Goal: Information Seeking & Learning: Find specific fact

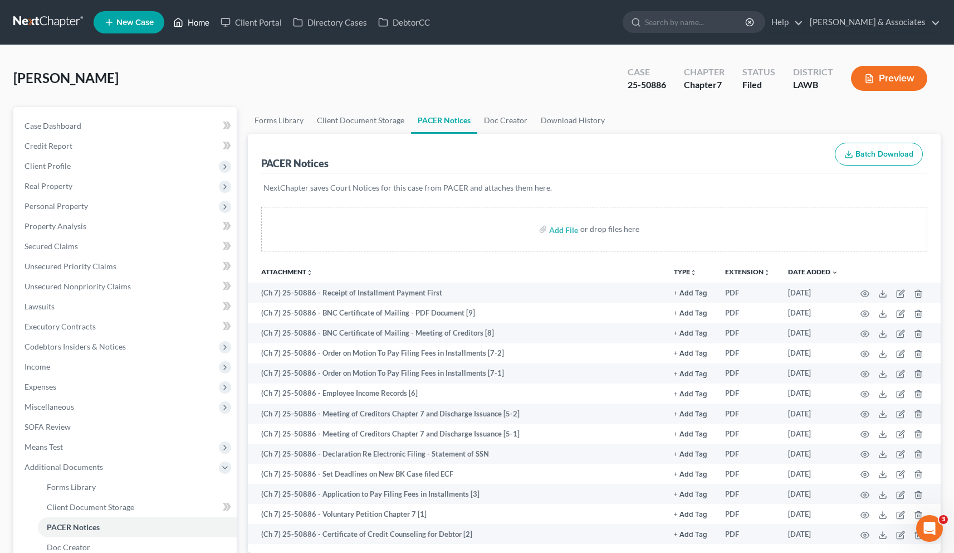
click at [206, 22] on link "Home" at bounding box center [191, 22] width 47 height 20
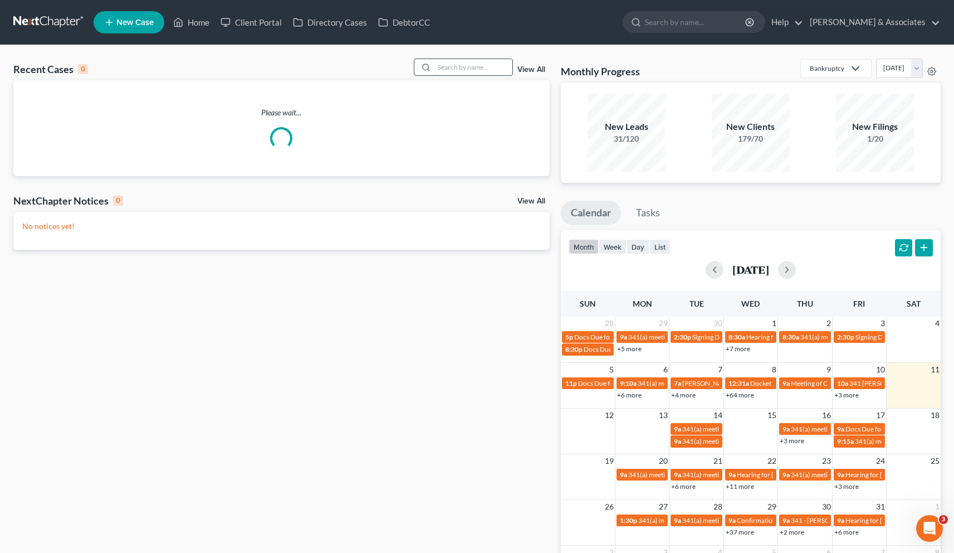
click at [460, 71] on input "search" at bounding box center [474, 67] width 78 height 16
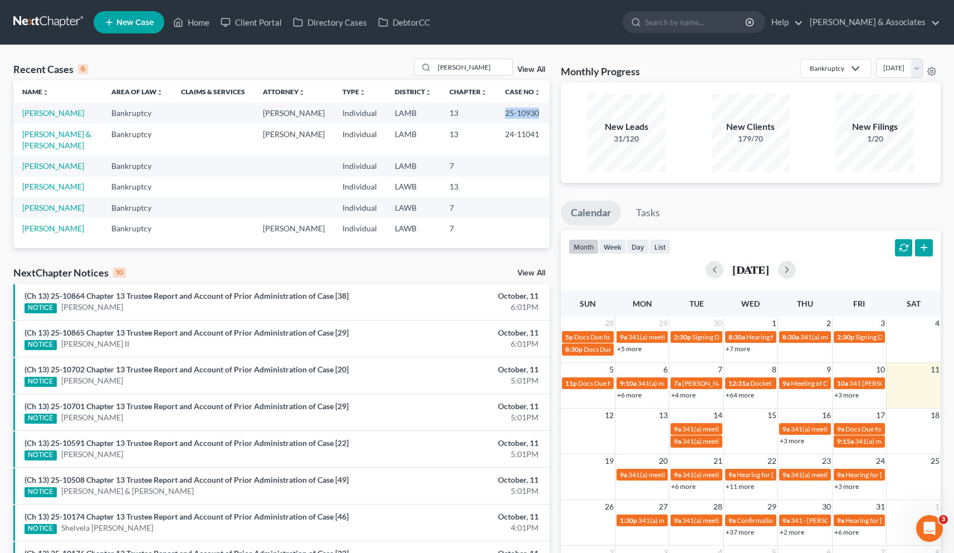
drag, startPoint x: 506, startPoint y: 114, endPoint x: 538, endPoint y: 113, distance: 31.8
click at [538, 113] on td "25-10930" at bounding box center [522, 113] width 53 height 21
copy td "25-10930"
drag, startPoint x: 454, startPoint y: 67, endPoint x: 431, endPoint y: 64, distance: 23.6
click at [431, 64] on div "[PERSON_NAME]" at bounding box center [463, 67] width 99 height 17
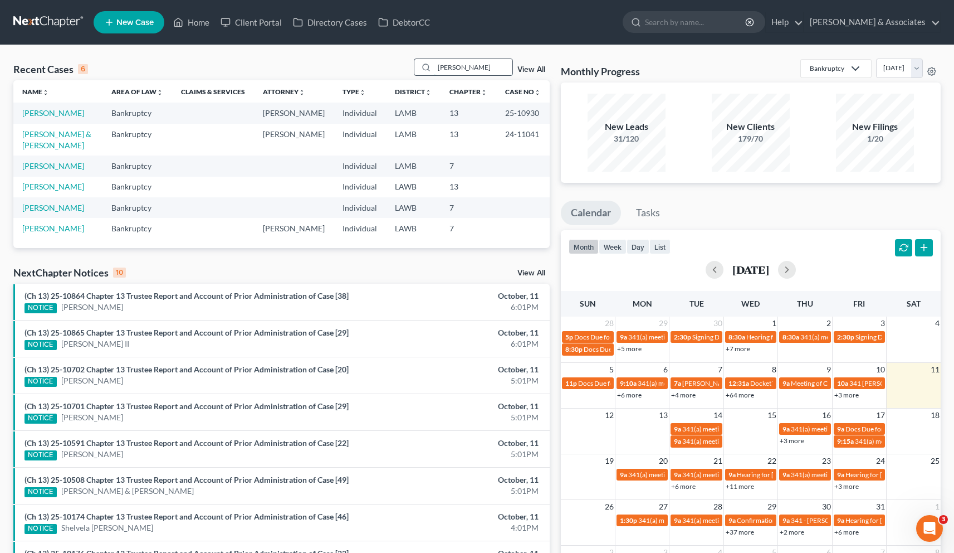
paste input "24-50845"
type input "24-50845"
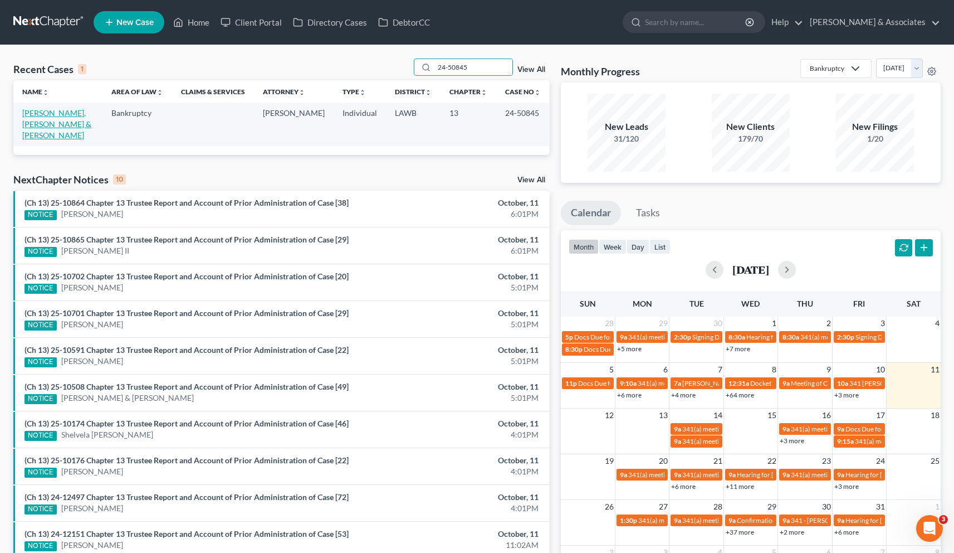
click at [62, 115] on link "[PERSON_NAME], [PERSON_NAME] & [PERSON_NAME]" at bounding box center [56, 124] width 69 height 32
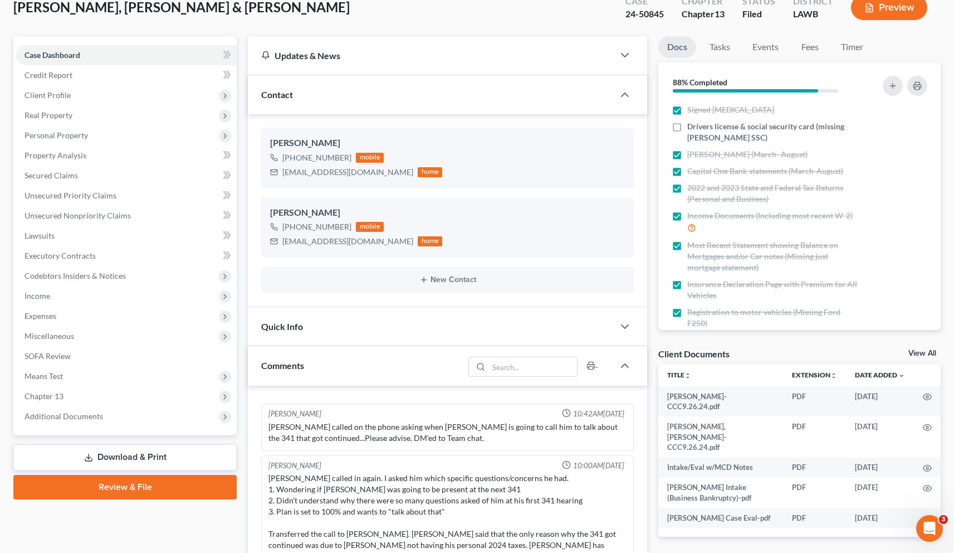
scroll to position [220, 0]
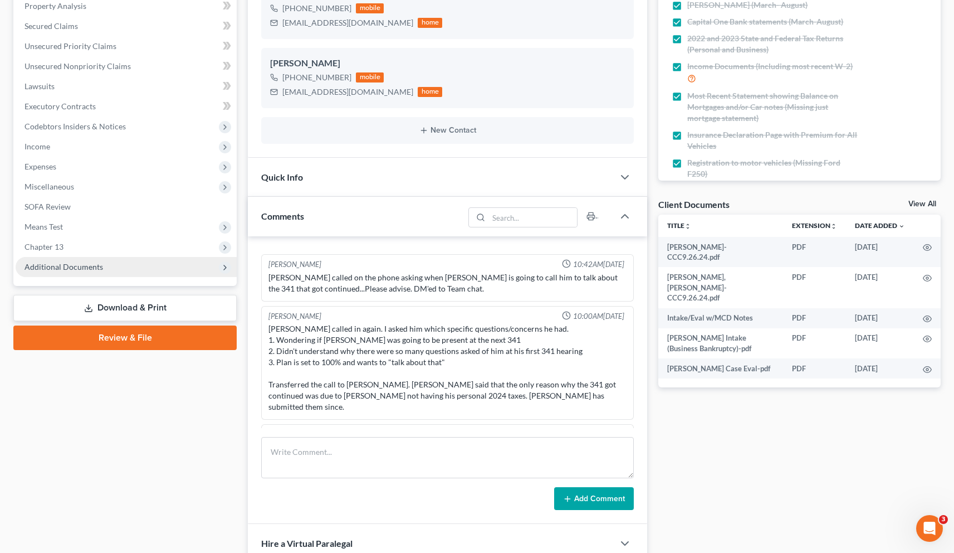
click at [64, 267] on span "Additional Documents" at bounding box center [64, 266] width 79 height 9
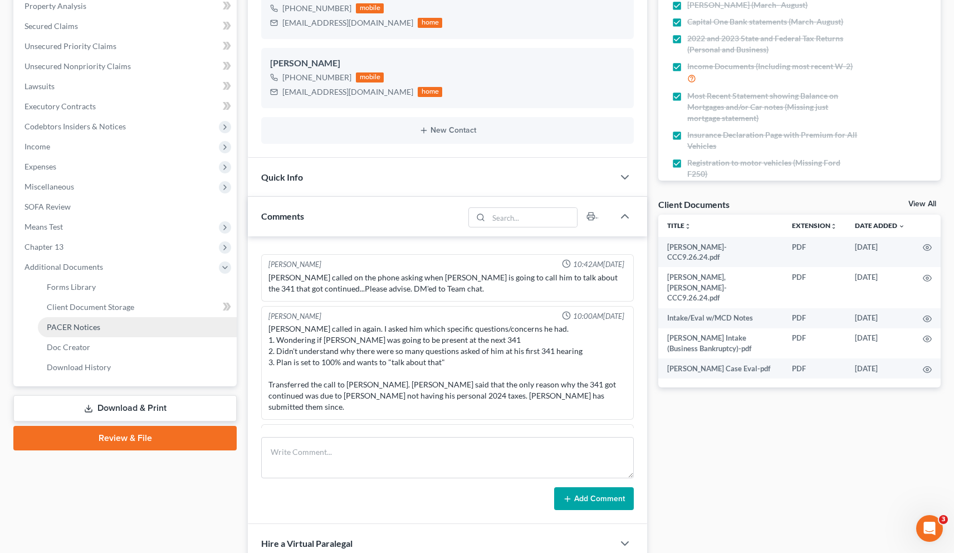
click at [75, 324] on span "PACER Notices" at bounding box center [73, 326] width 53 height 9
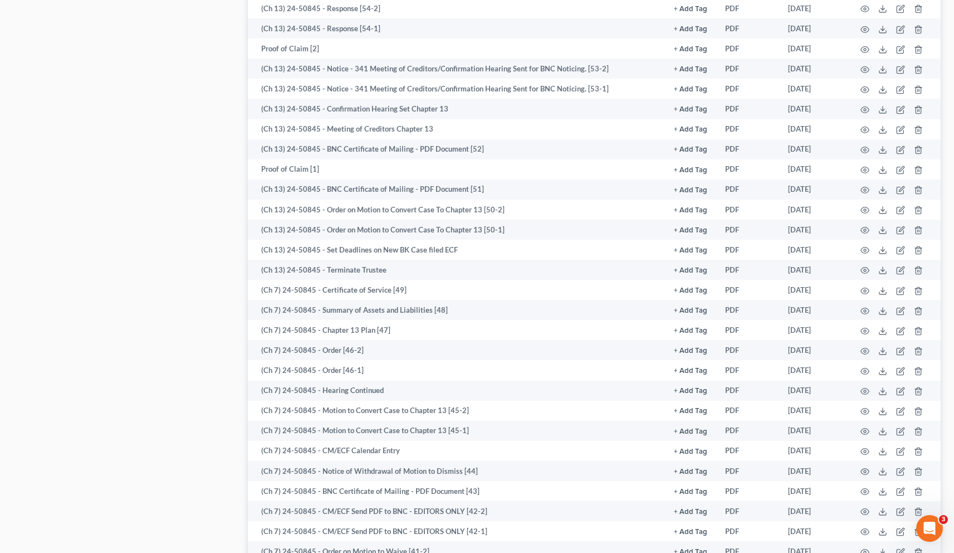
scroll to position [1224, 0]
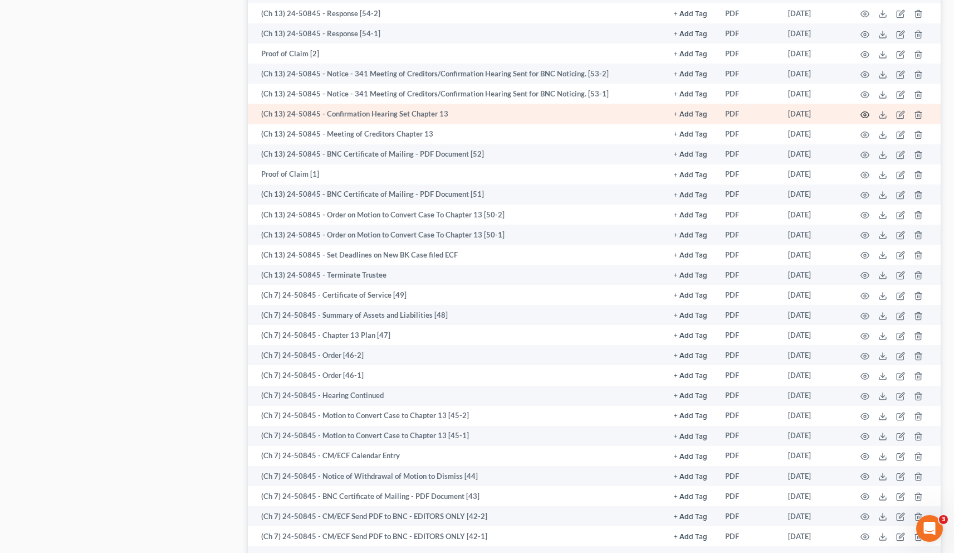
click at [863, 113] on icon "button" at bounding box center [865, 114] width 9 height 9
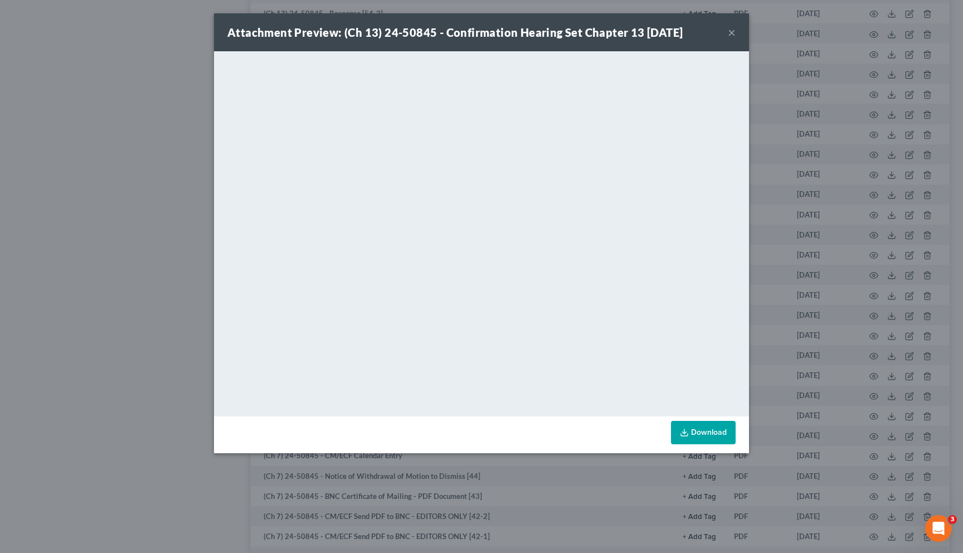
click at [731, 32] on button "×" at bounding box center [732, 32] width 8 height 13
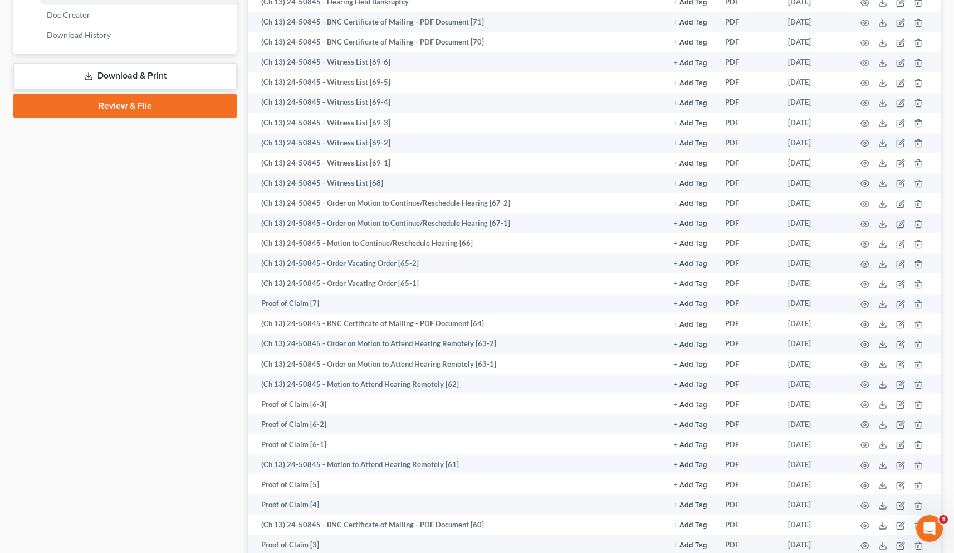
scroll to position [549, 0]
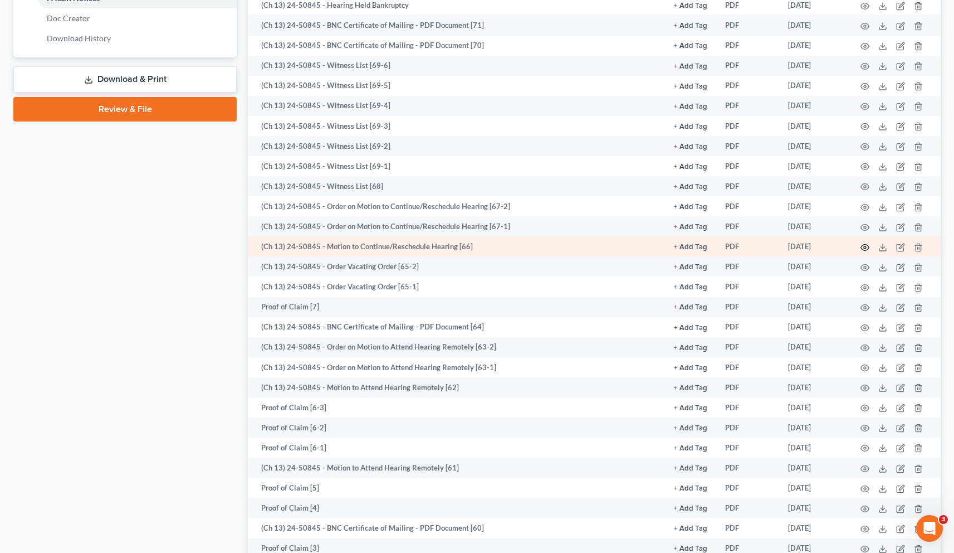
click at [866, 248] on icon "button" at bounding box center [865, 247] width 9 height 9
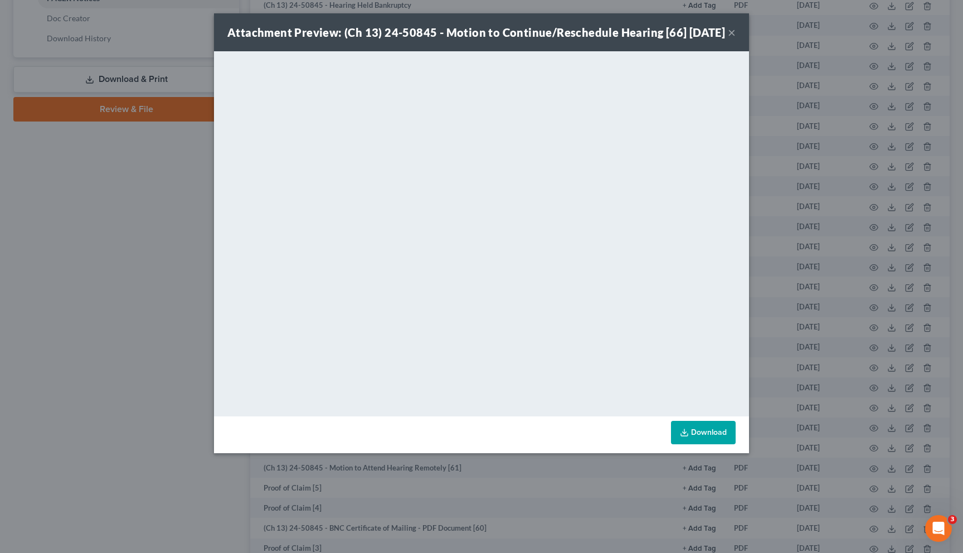
click at [734, 37] on button "×" at bounding box center [732, 32] width 8 height 13
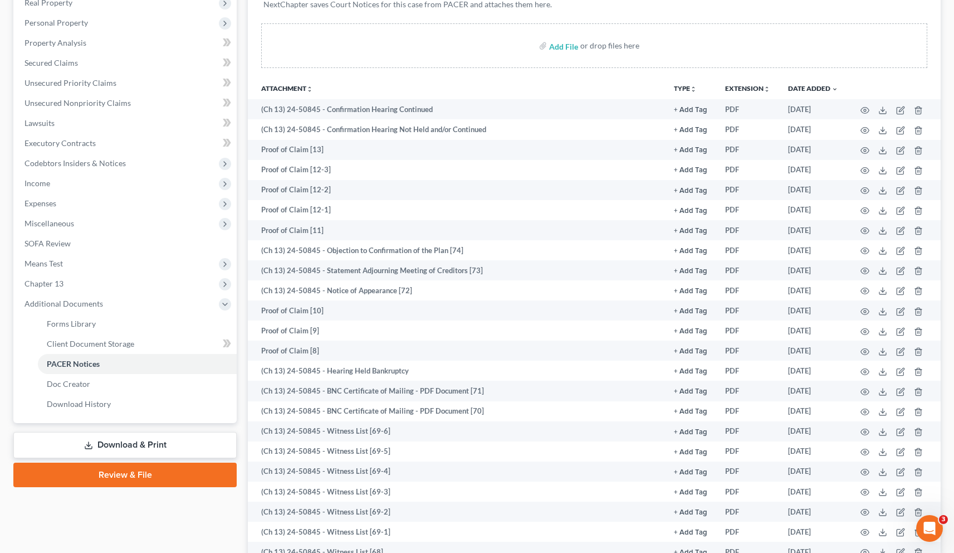
scroll to position [181, 0]
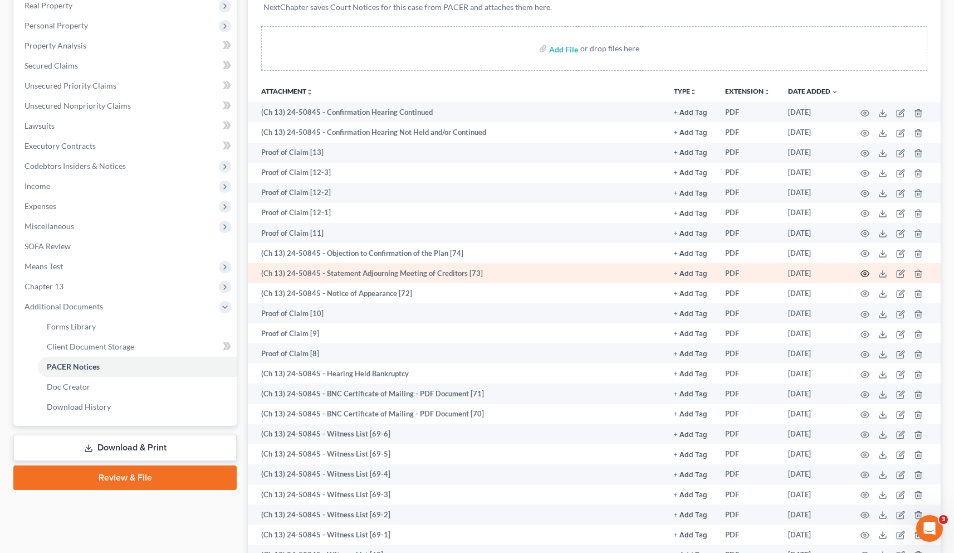
click at [866, 273] on circle "button" at bounding box center [865, 273] width 2 height 2
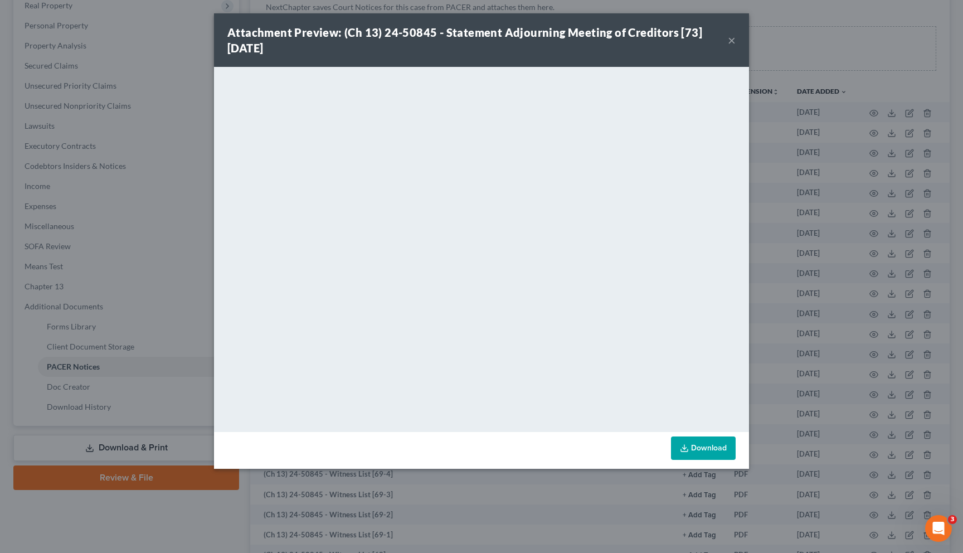
click at [732, 41] on button "×" at bounding box center [732, 39] width 8 height 13
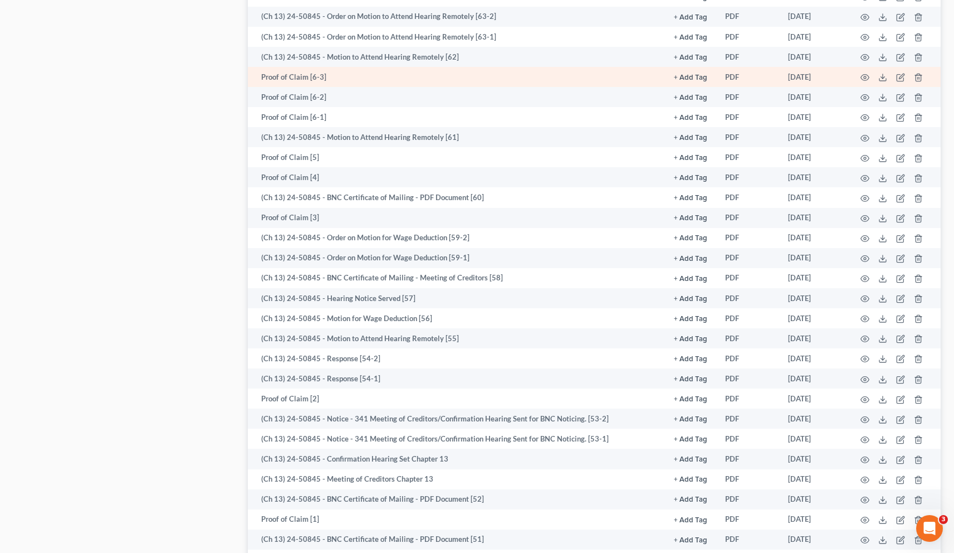
scroll to position [890, 0]
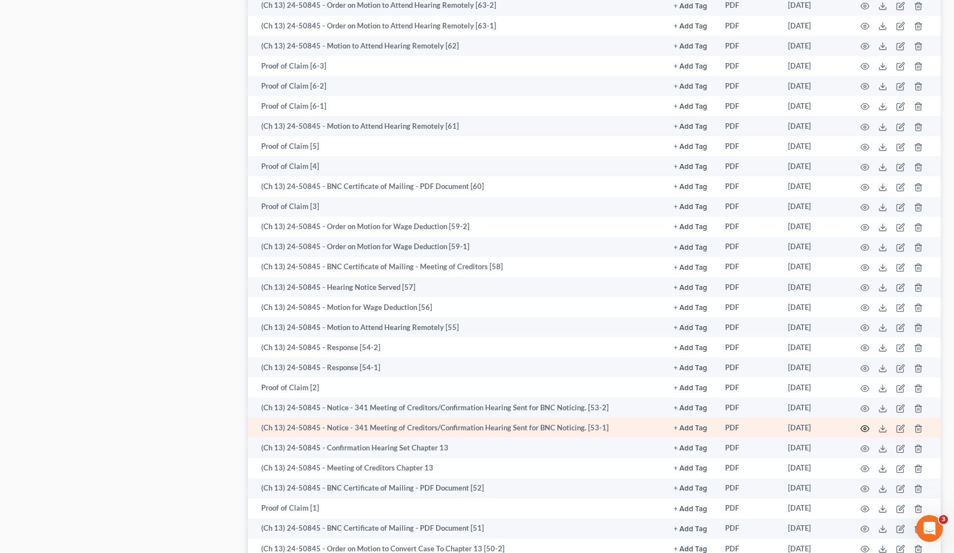
click at [867, 428] on icon "button" at bounding box center [865, 428] width 9 height 9
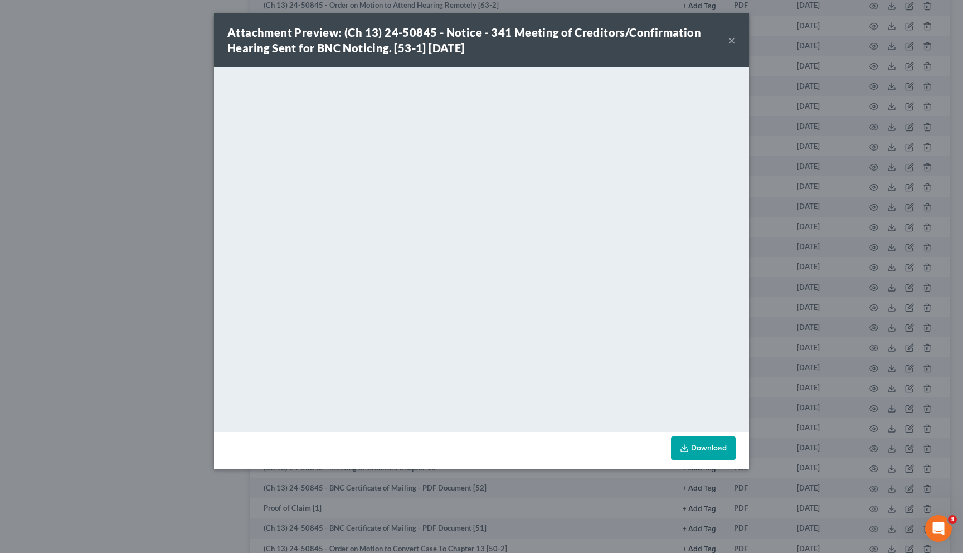
click at [729, 41] on button "×" at bounding box center [732, 39] width 8 height 13
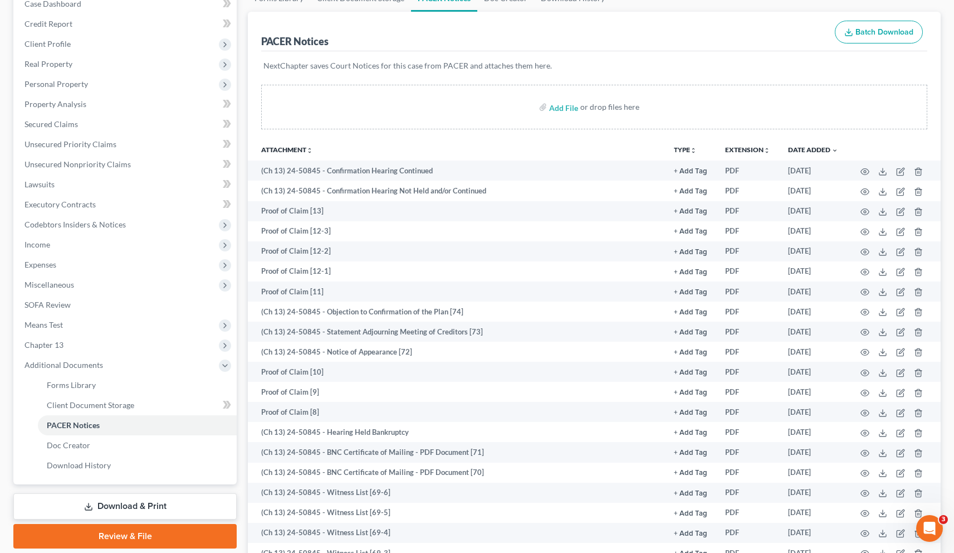
scroll to position [76, 0]
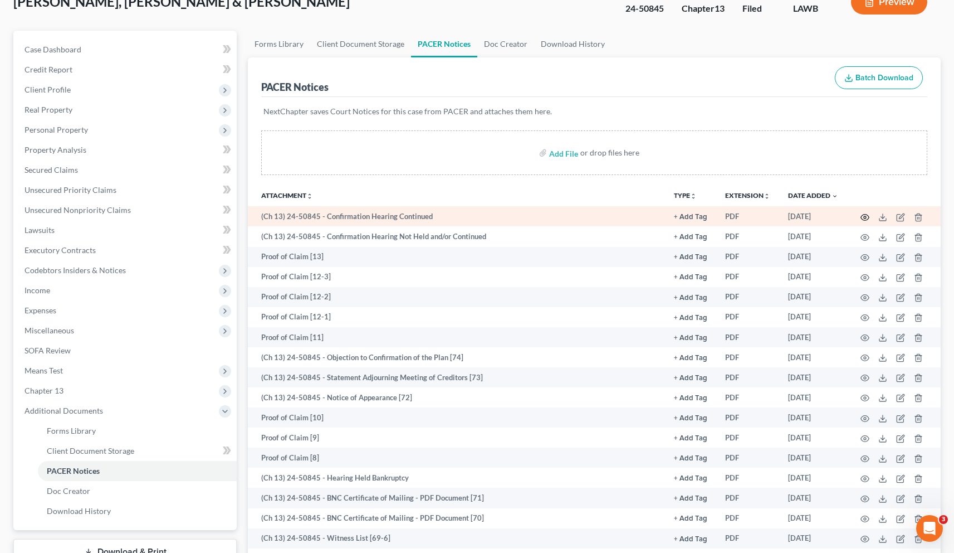
click at [866, 216] on circle "button" at bounding box center [865, 217] width 2 height 2
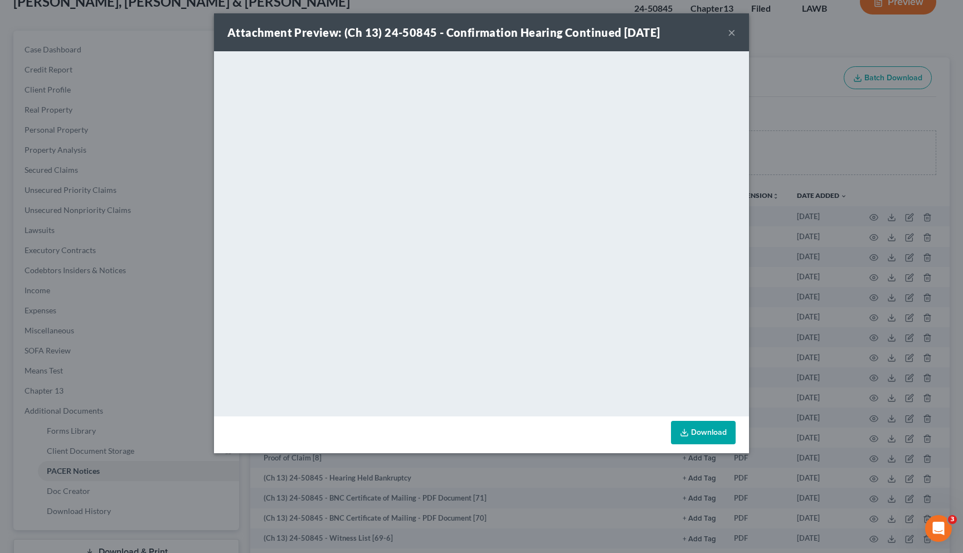
click at [731, 35] on button "×" at bounding box center [732, 32] width 8 height 13
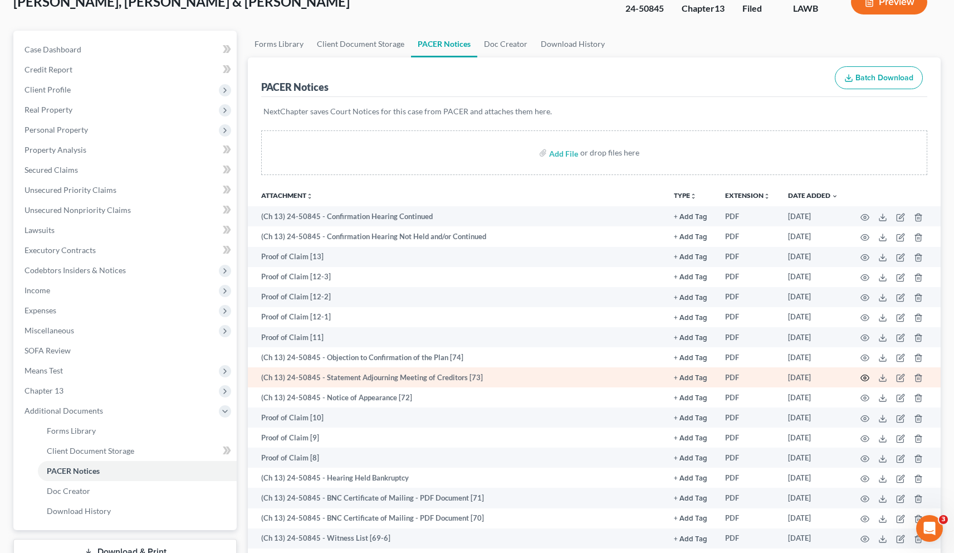
click at [863, 375] on icon "button" at bounding box center [865, 378] width 8 height 6
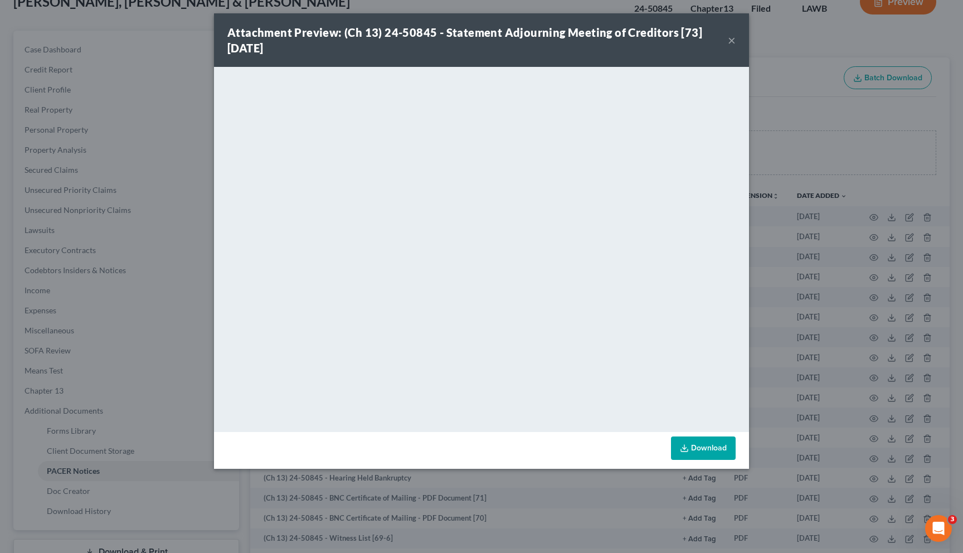
click at [732, 43] on button "×" at bounding box center [732, 39] width 8 height 13
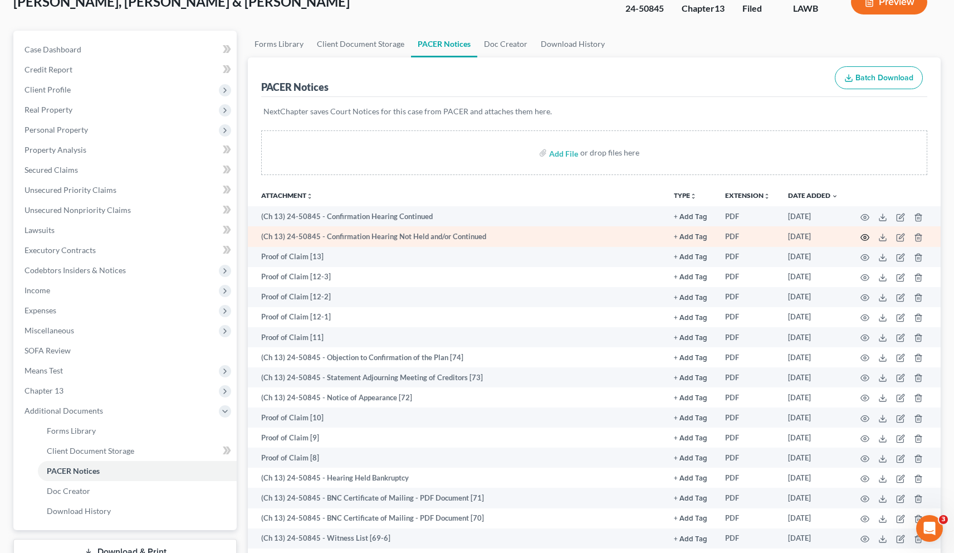
click at [867, 236] on icon "button" at bounding box center [865, 237] width 9 height 9
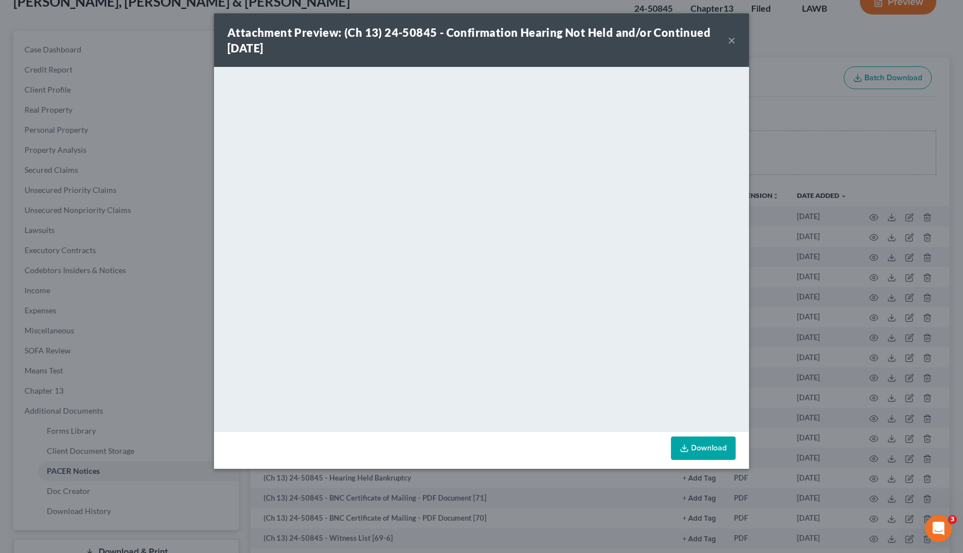
drag, startPoint x: 731, startPoint y: 40, endPoint x: 652, endPoint y: 69, distance: 83.7
click at [731, 40] on button "×" at bounding box center [732, 39] width 8 height 13
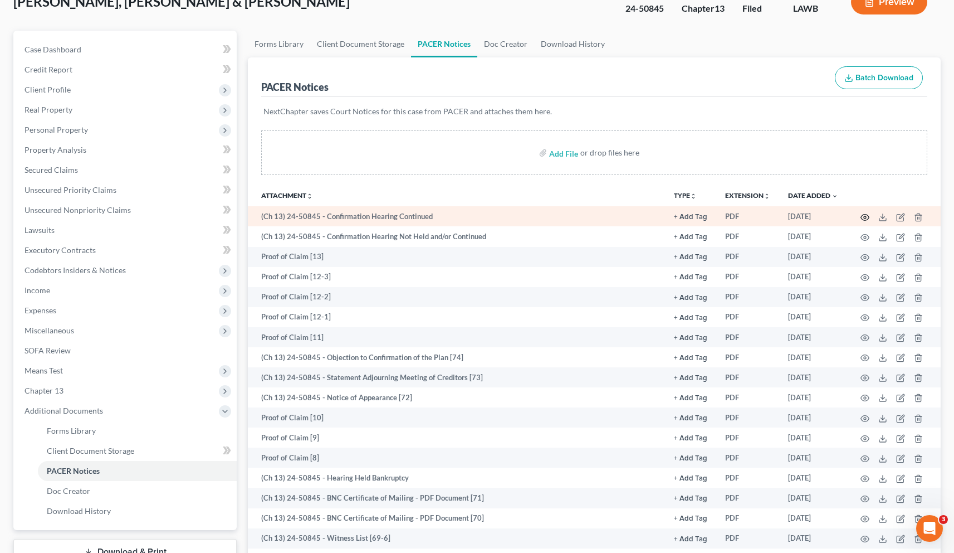
click at [864, 218] on icon "button" at bounding box center [865, 217] width 9 height 9
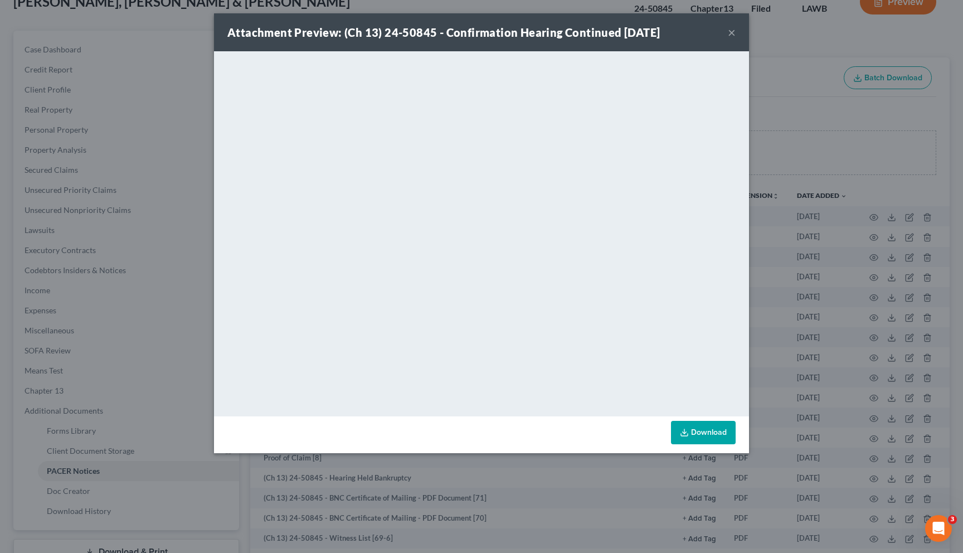
click at [733, 33] on button "×" at bounding box center [732, 32] width 8 height 13
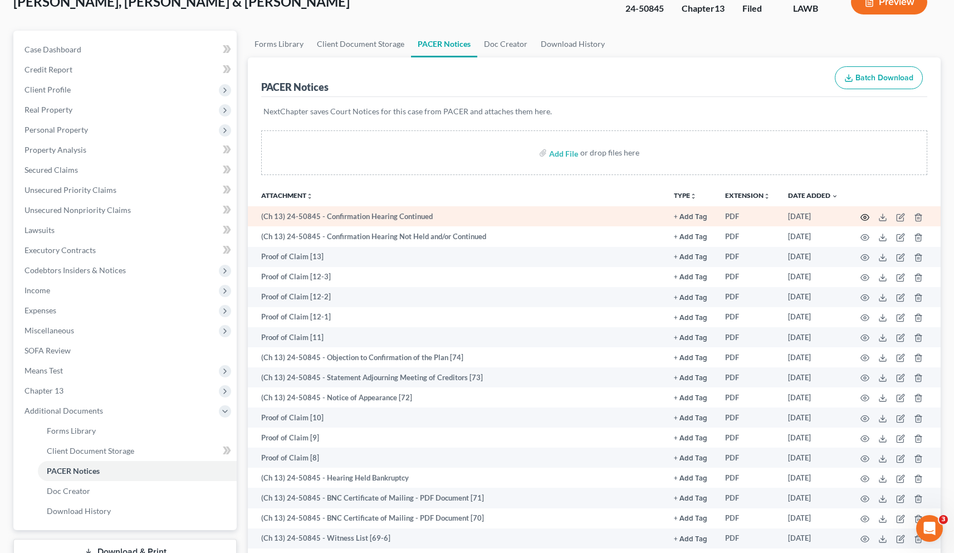
click at [865, 216] on icon "button" at bounding box center [865, 217] width 9 height 9
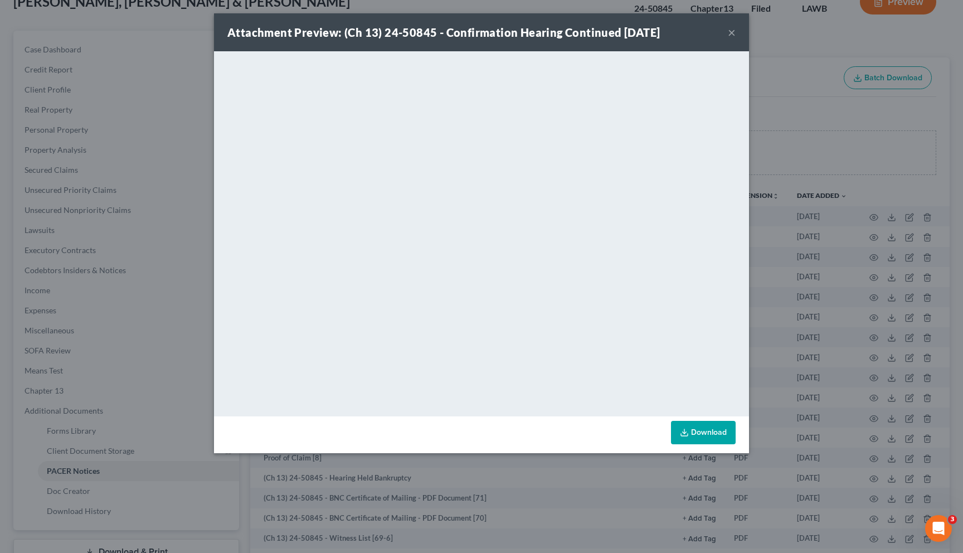
click at [732, 32] on button "×" at bounding box center [732, 32] width 8 height 13
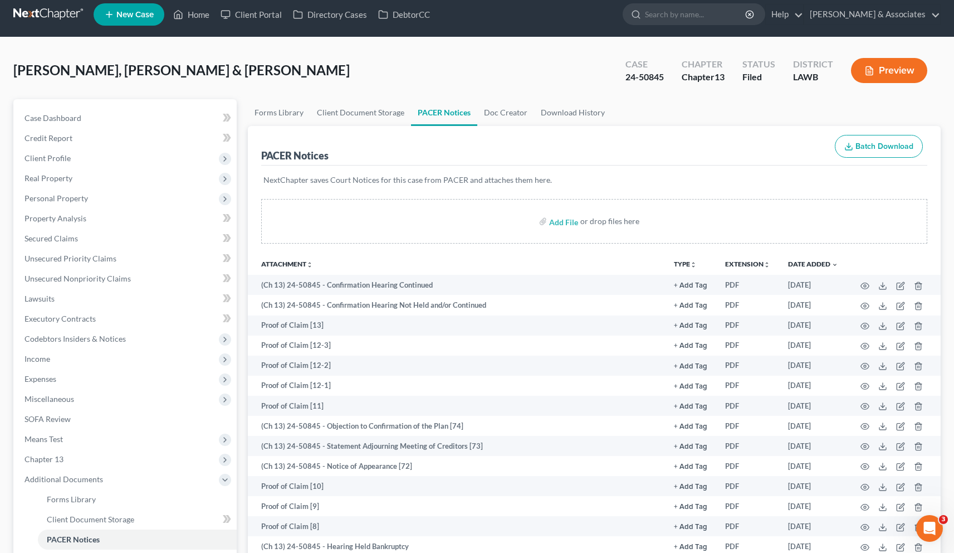
scroll to position [0, 0]
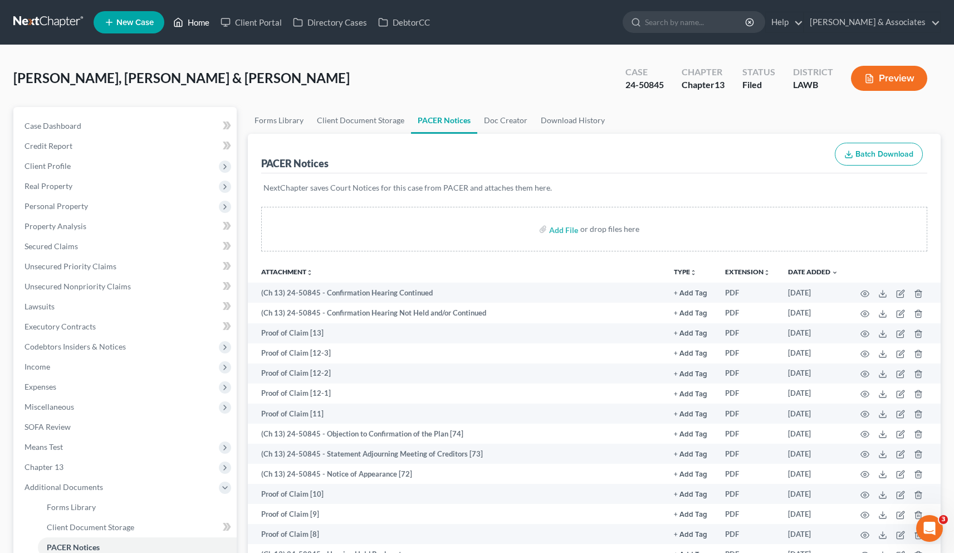
click at [197, 21] on link "Home" at bounding box center [191, 22] width 47 height 20
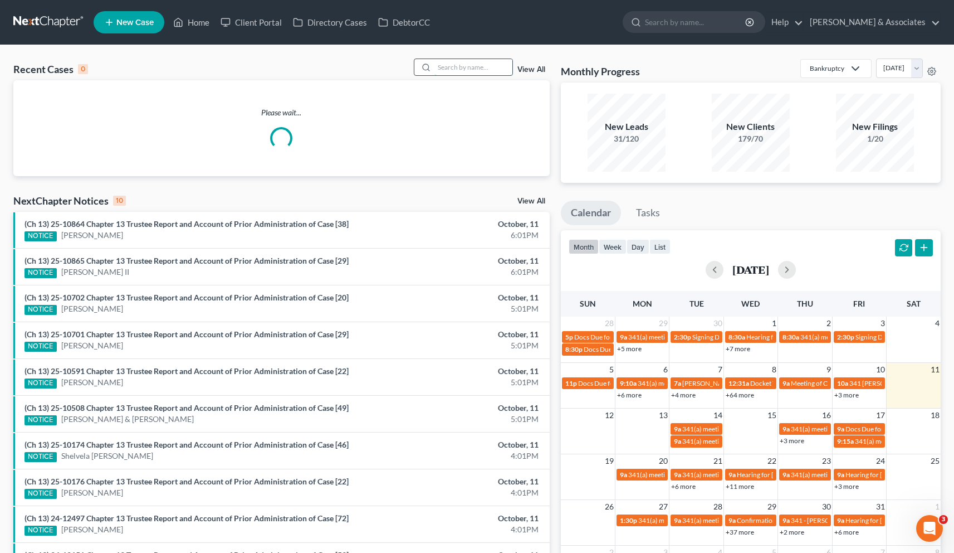
click at [456, 69] on input "search" at bounding box center [474, 67] width 78 height 16
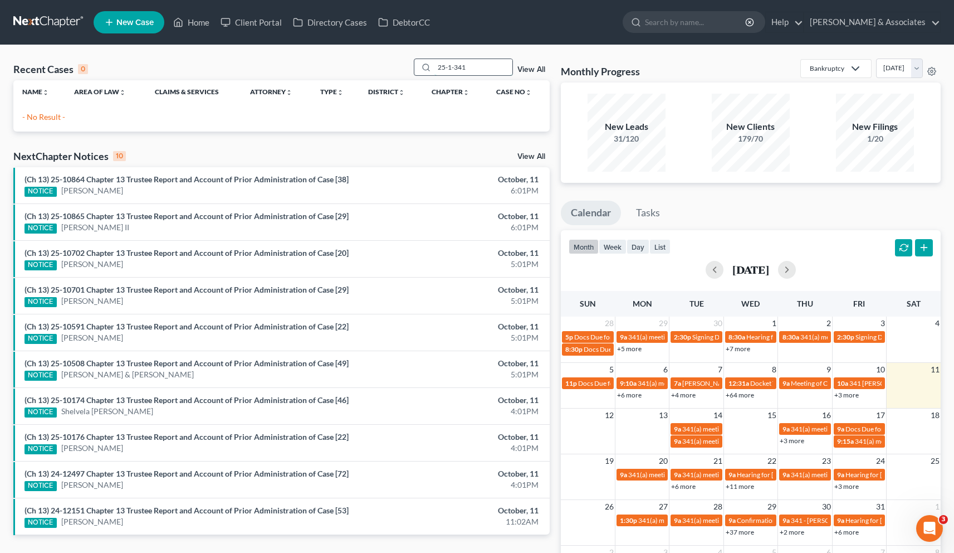
drag, startPoint x: 472, startPoint y: 70, endPoint x: 418, endPoint y: 66, distance: 54.2
click at [418, 66] on div "25-1-341" at bounding box center [463, 67] width 99 height 17
type input "1"
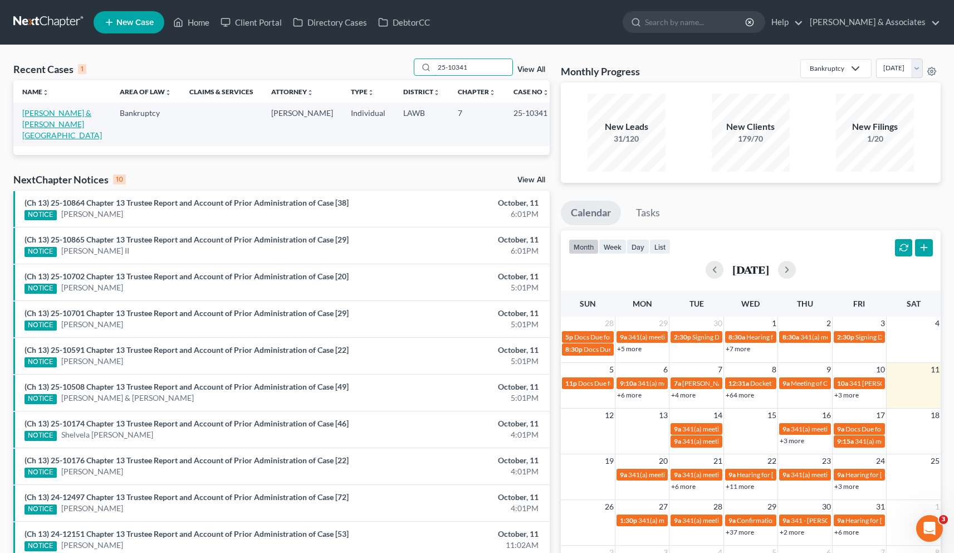
type input "25-10341"
click at [73, 111] on link "[PERSON_NAME] & [PERSON_NAME][GEOGRAPHIC_DATA]" at bounding box center [62, 124] width 80 height 32
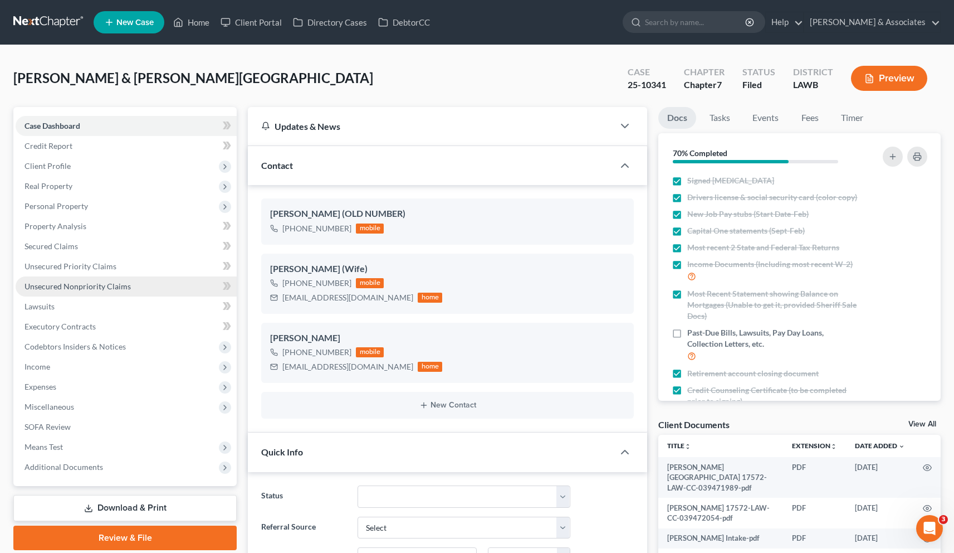
scroll to position [3272, 0]
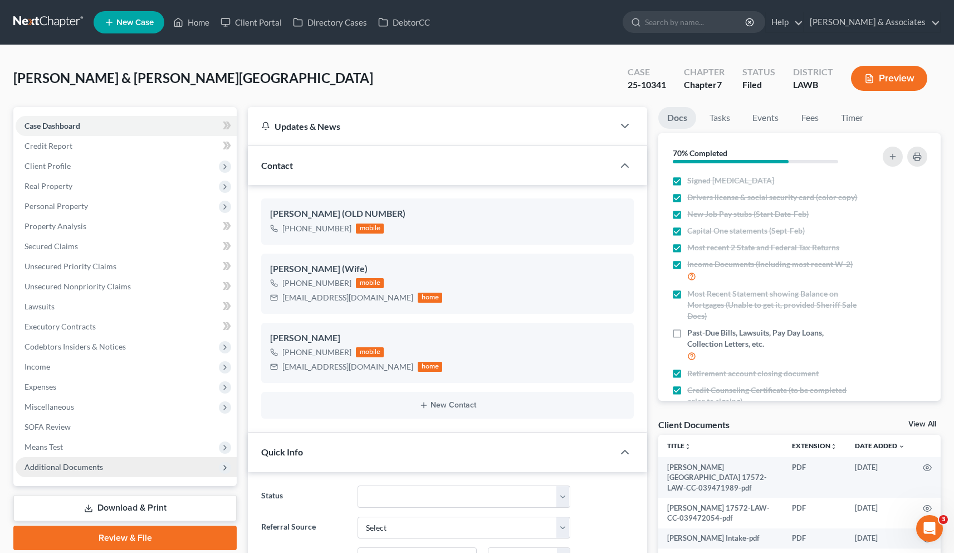
click at [62, 467] on span "Additional Documents" at bounding box center [64, 466] width 79 height 9
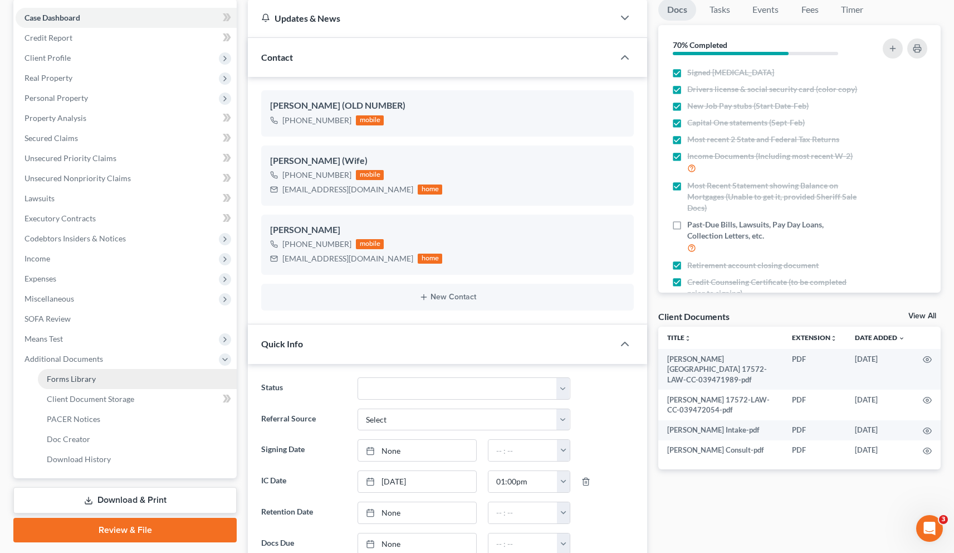
scroll to position [110, 0]
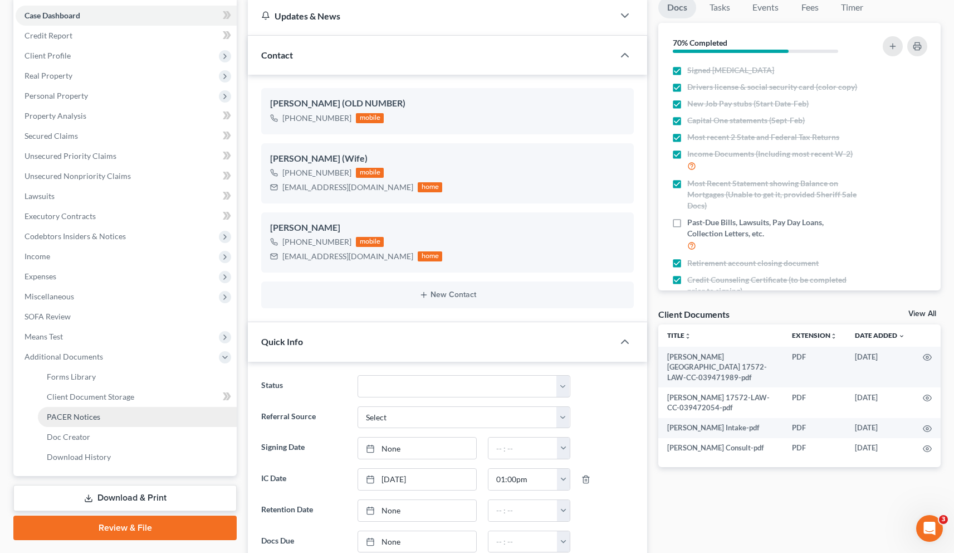
click at [84, 418] on span "PACER Notices" at bounding box center [73, 416] width 53 height 9
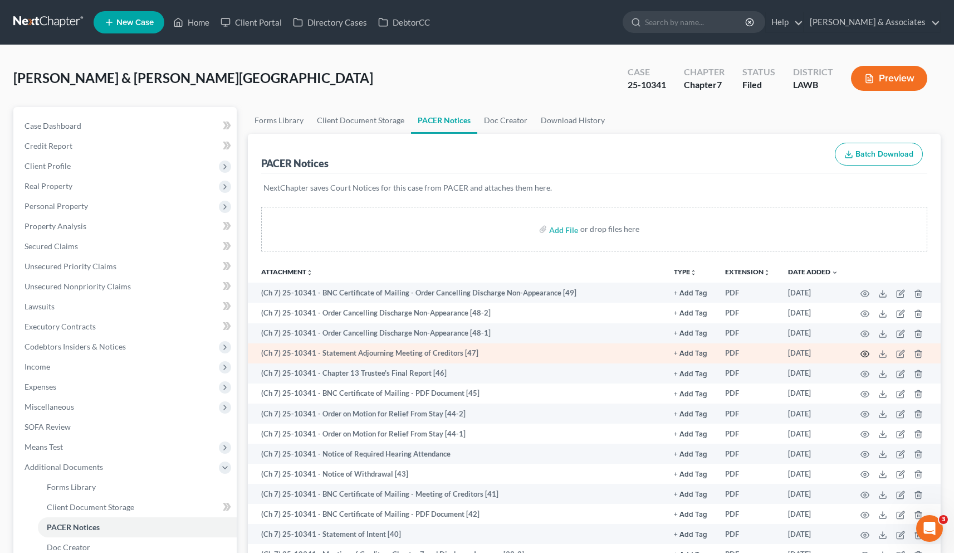
click at [866, 353] on icon "button" at bounding box center [865, 353] width 9 height 9
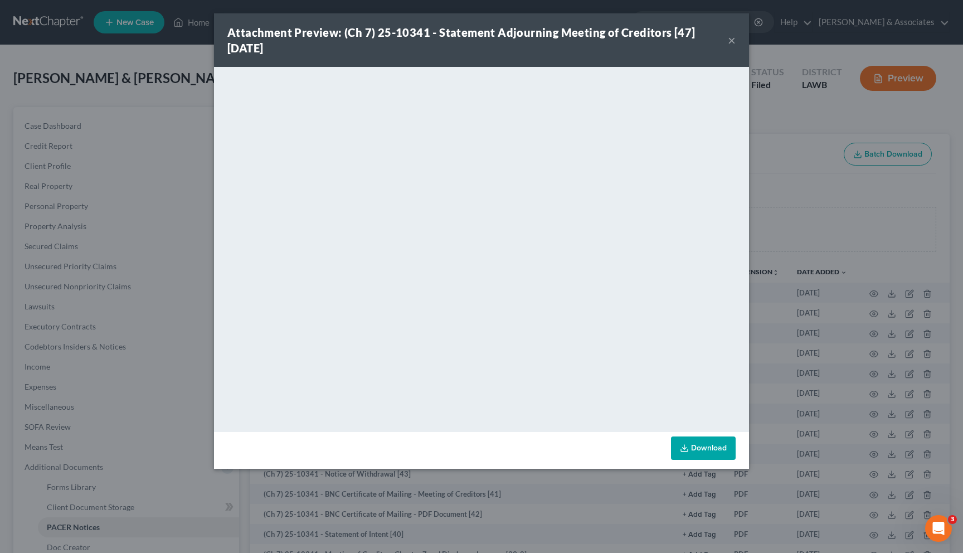
click at [730, 41] on button "×" at bounding box center [732, 39] width 8 height 13
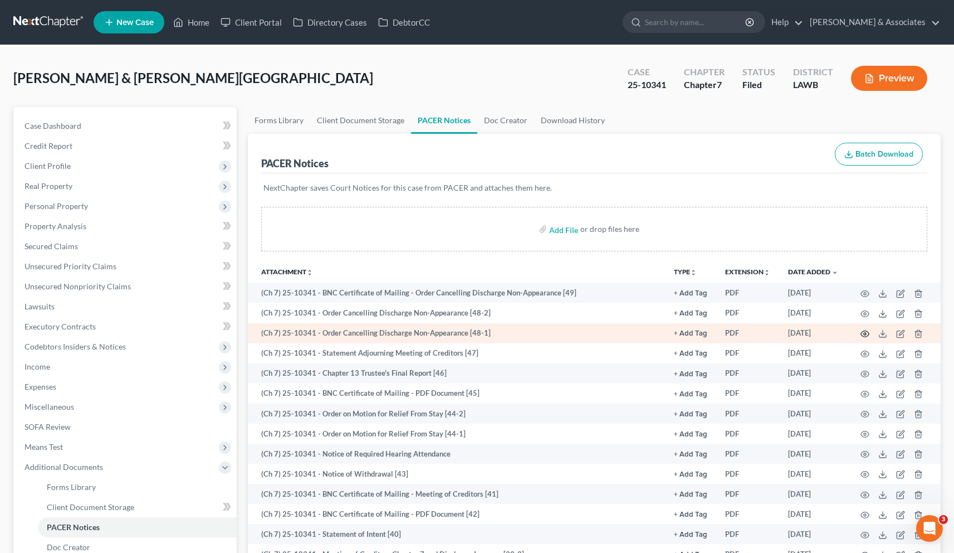
click at [863, 332] on icon "button" at bounding box center [865, 333] width 9 height 9
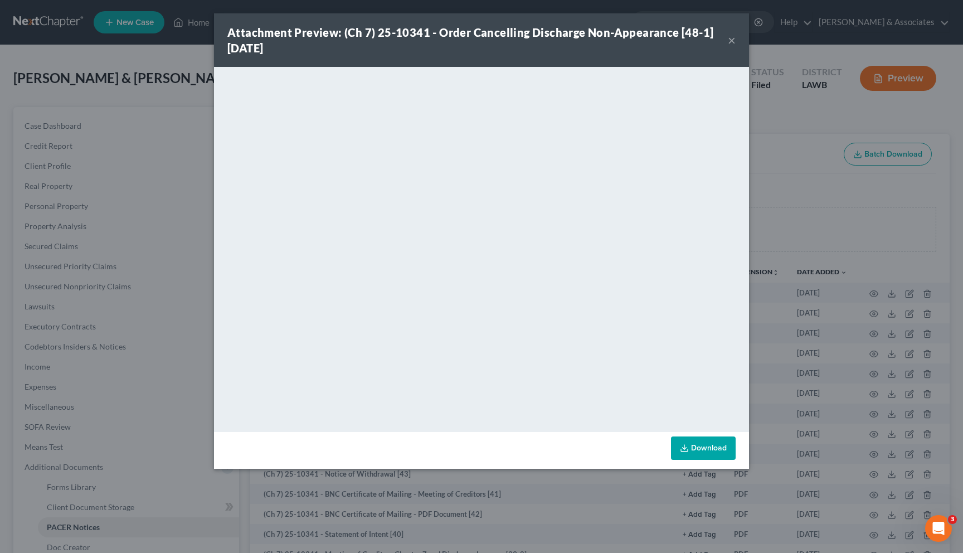
click at [734, 39] on button "×" at bounding box center [732, 39] width 8 height 13
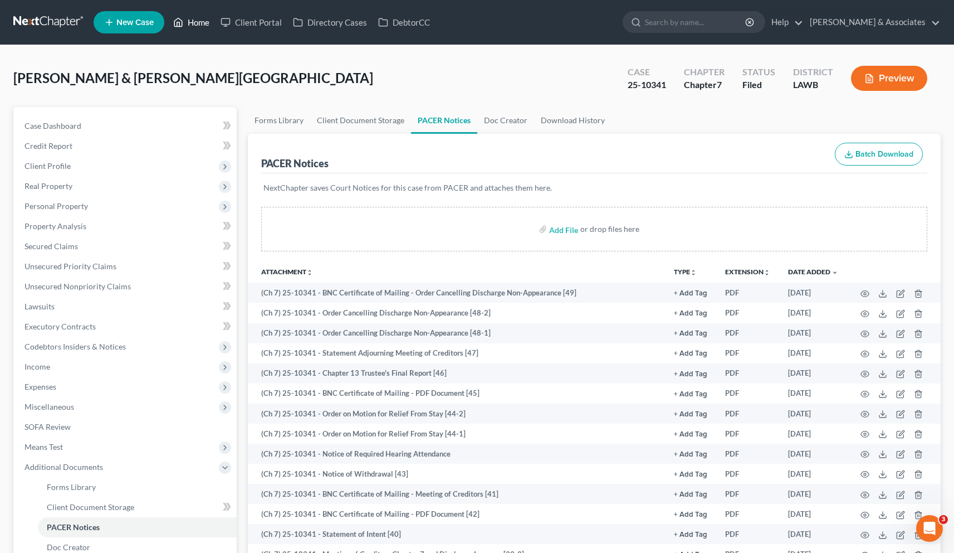
click at [194, 25] on link "Home" at bounding box center [191, 22] width 47 height 20
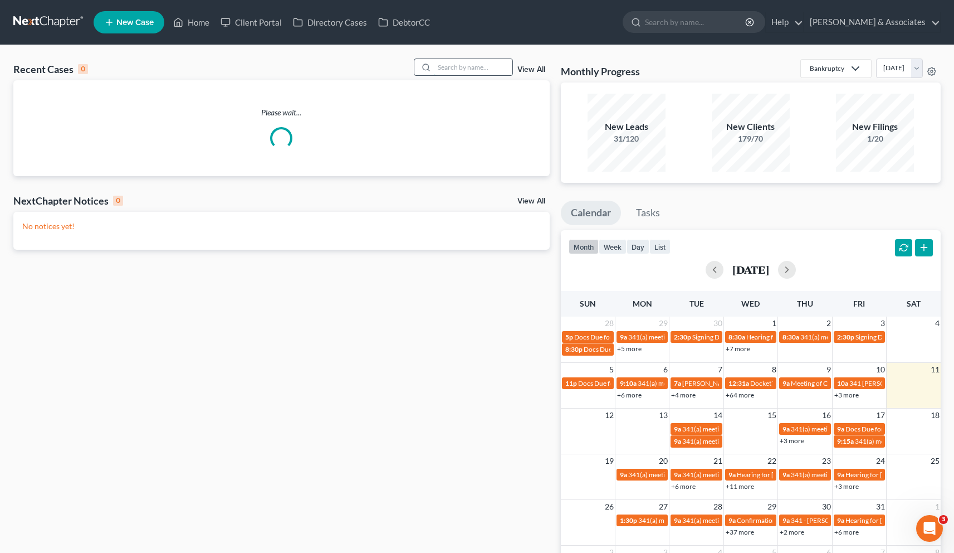
click at [456, 70] on input "search" at bounding box center [474, 67] width 78 height 16
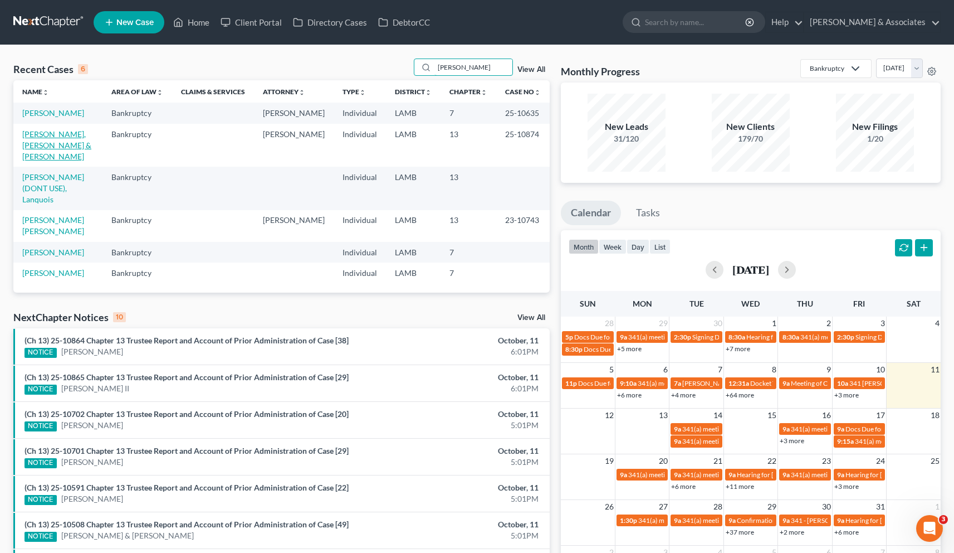
type input "[PERSON_NAME]"
click at [67, 148] on link "[PERSON_NAME], [PERSON_NAME] & [PERSON_NAME]" at bounding box center [56, 145] width 69 height 32
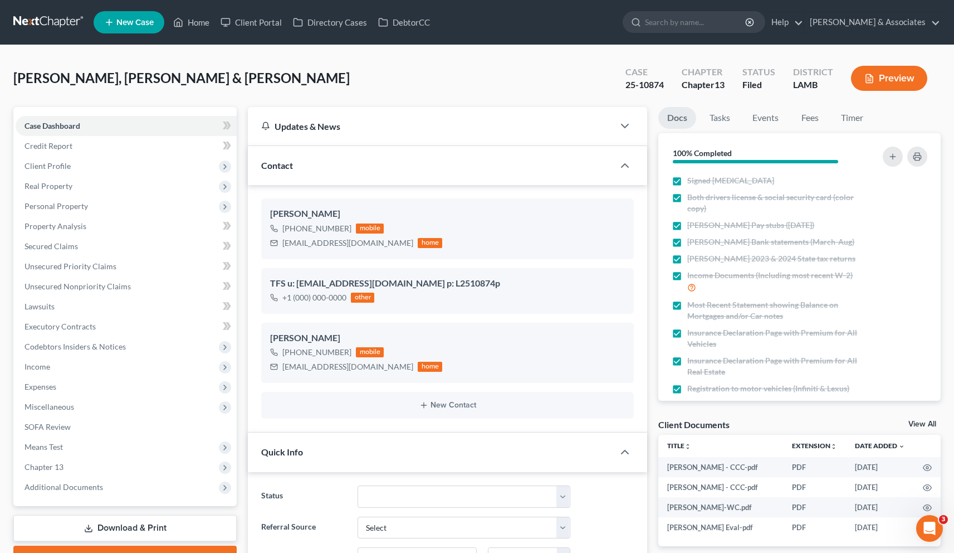
scroll to position [813, 0]
click at [57, 486] on span "Additional Documents" at bounding box center [64, 486] width 79 height 9
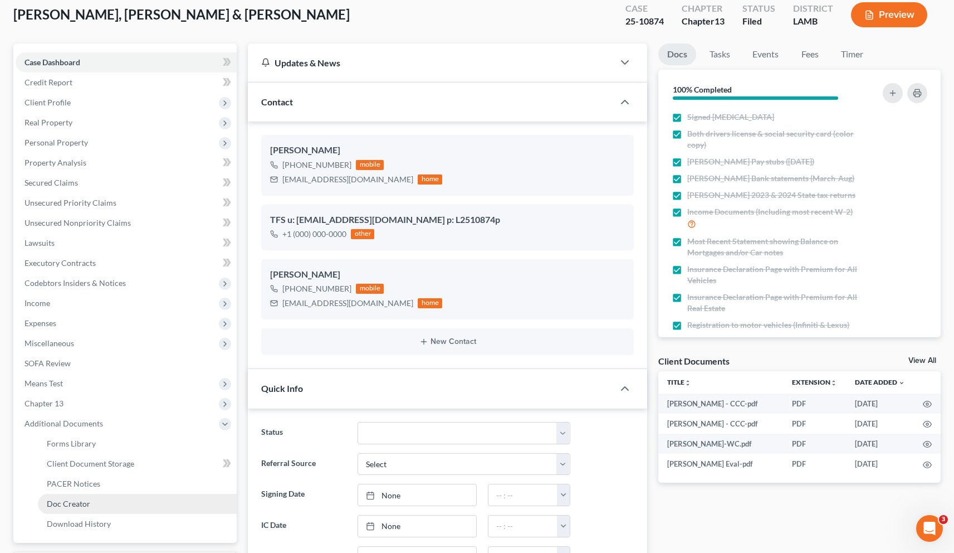
scroll to position [77, 0]
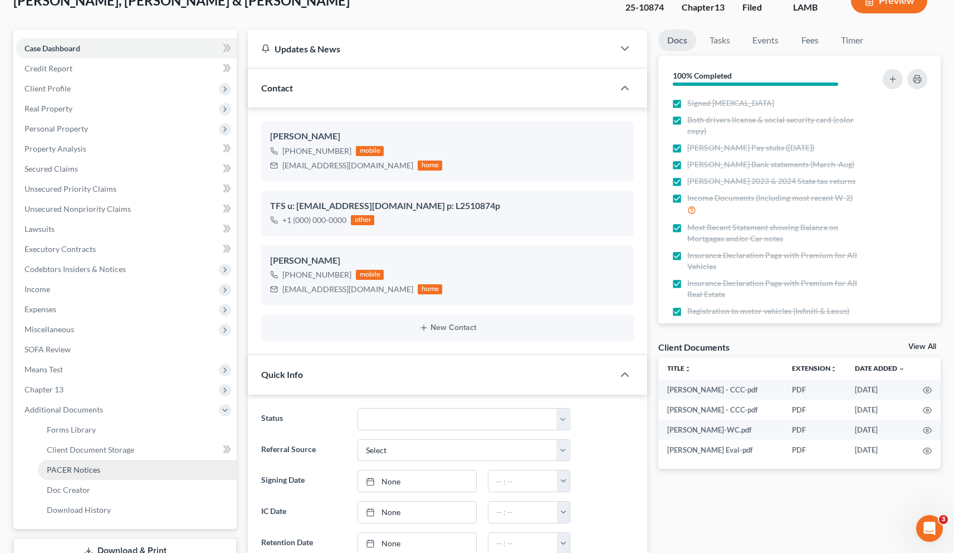
click at [90, 469] on span "PACER Notices" at bounding box center [73, 469] width 53 height 9
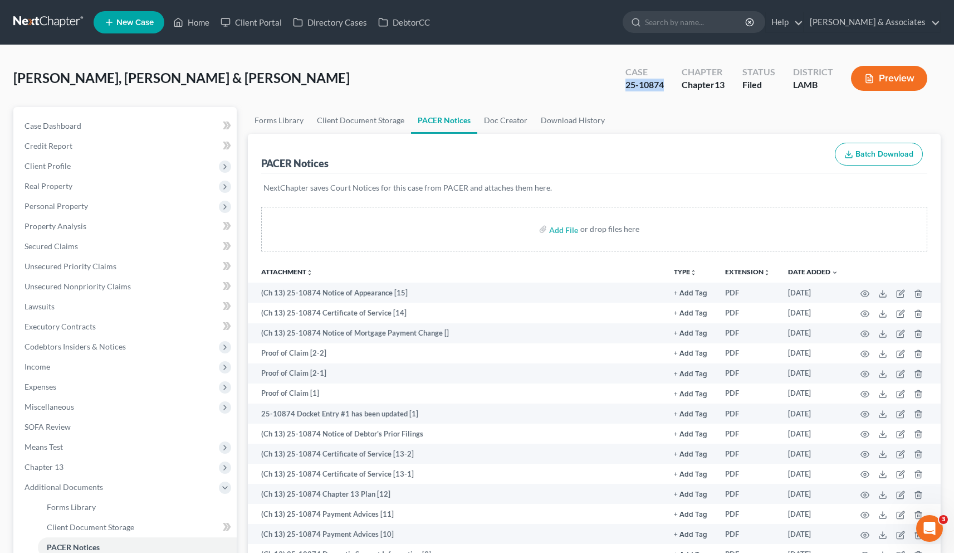
drag, startPoint x: 625, startPoint y: 85, endPoint x: 664, endPoint y: 83, distance: 39.1
click at [664, 83] on div "25-10874" at bounding box center [645, 85] width 38 height 13
copy div "25-10874"
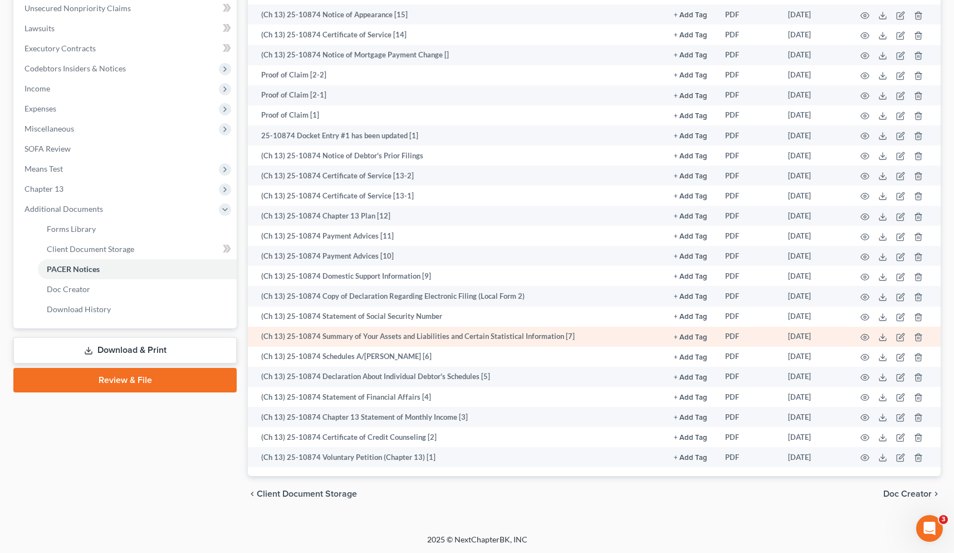
scroll to position [279, 0]
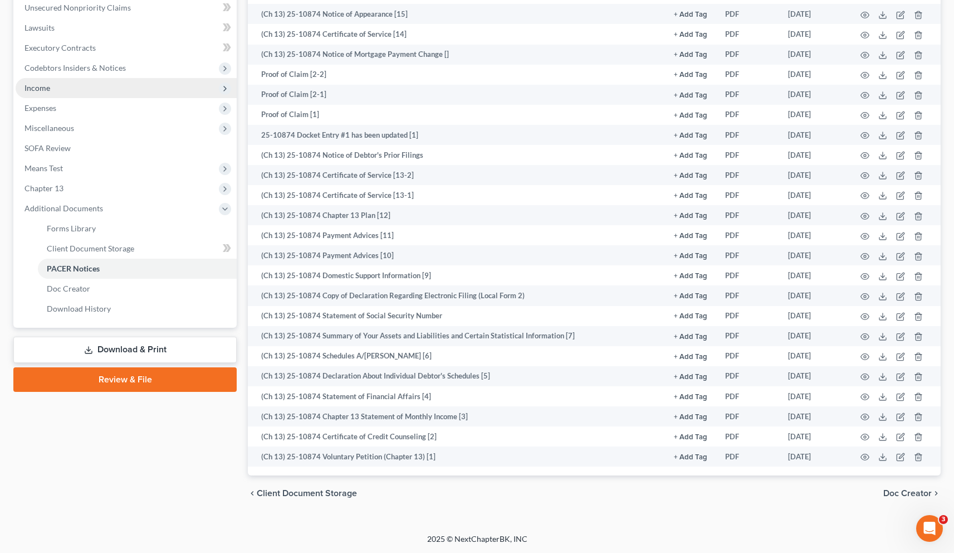
click at [51, 87] on span "Income" at bounding box center [126, 88] width 221 height 20
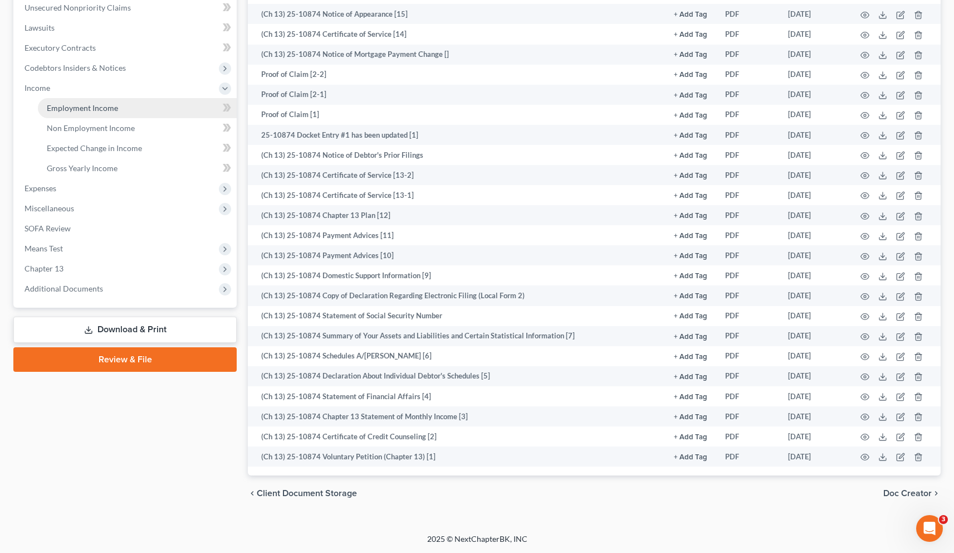
click at [68, 105] on span "Employment Income" at bounding box center [82, 107] width 71 height 9
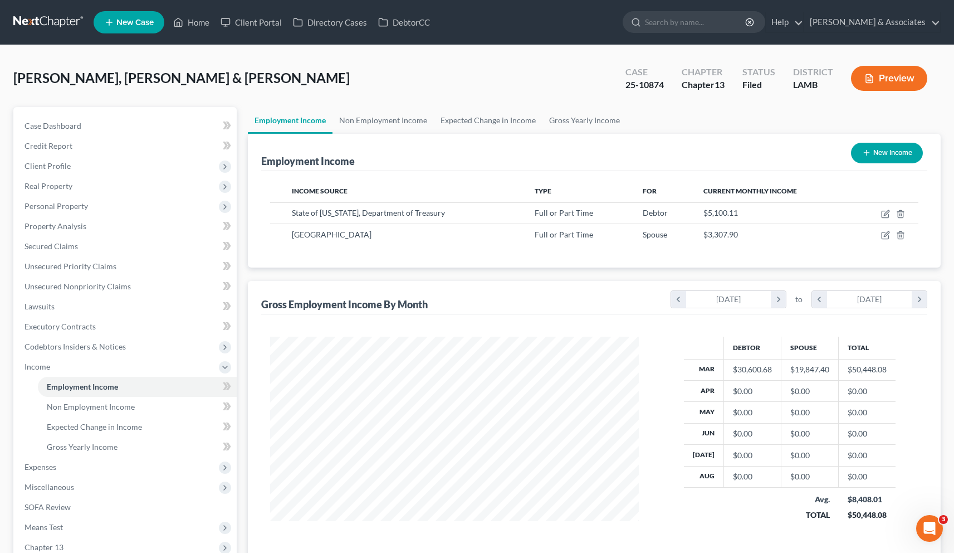
scroll to position [199, 391]
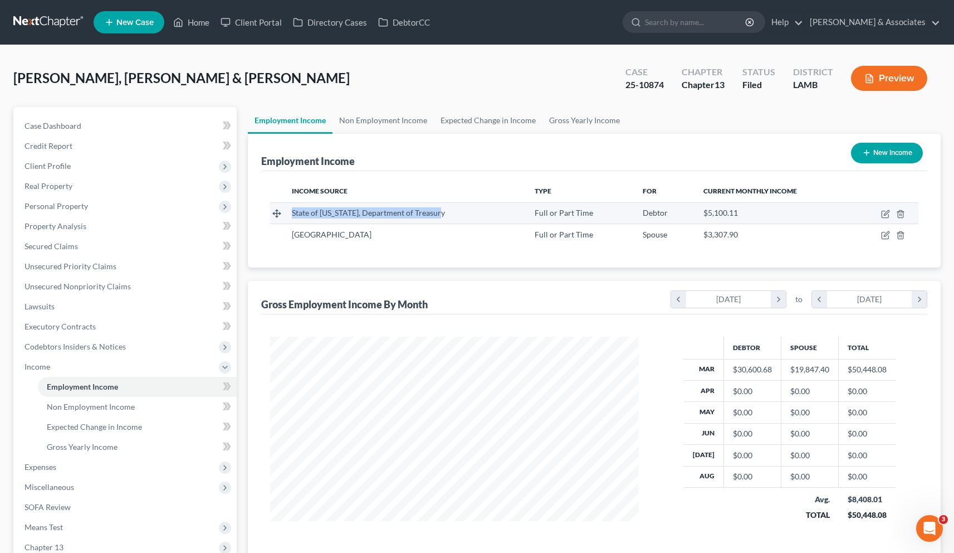
drag, startPoint x: 438, startPoint y: 213, endPoint x: 293, endPoint y: 208, distance: 145.5
click at [293, 208] on div "State of [US_STATE], Department of Treasury" at bounding box center [404, 212] width 225 height 11
copy span "State of [US_STATE], Department of Treasury"
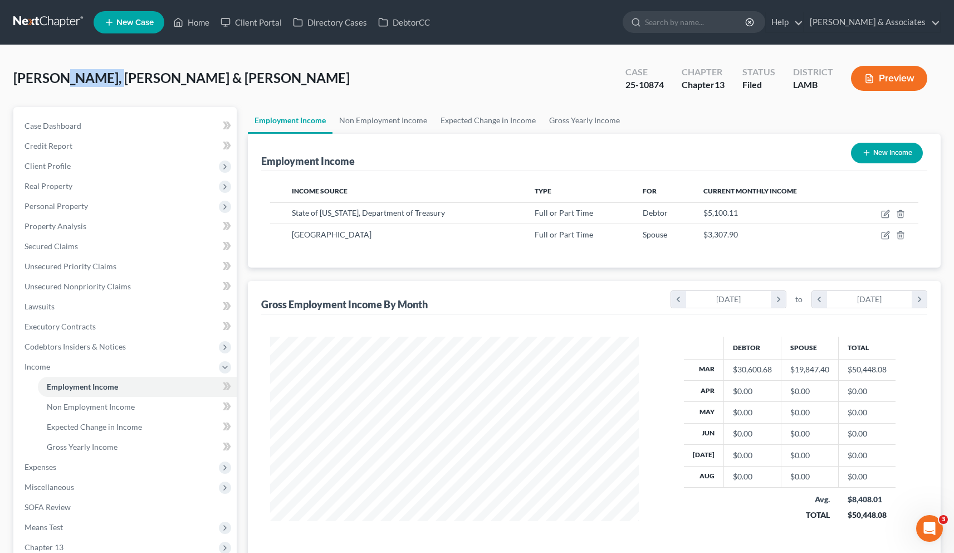
drag, startPoint x: 110, startPoint y: 80, endPoint x: 58, endPoint y: 80, distance: 51.8
click at [58, 80] on span "[PERSON_NAME], [PERSON_NAME] & [PERSON_NAME]" at bounding box center [181, 78] width 337 height 16
copy span "Lanquois"
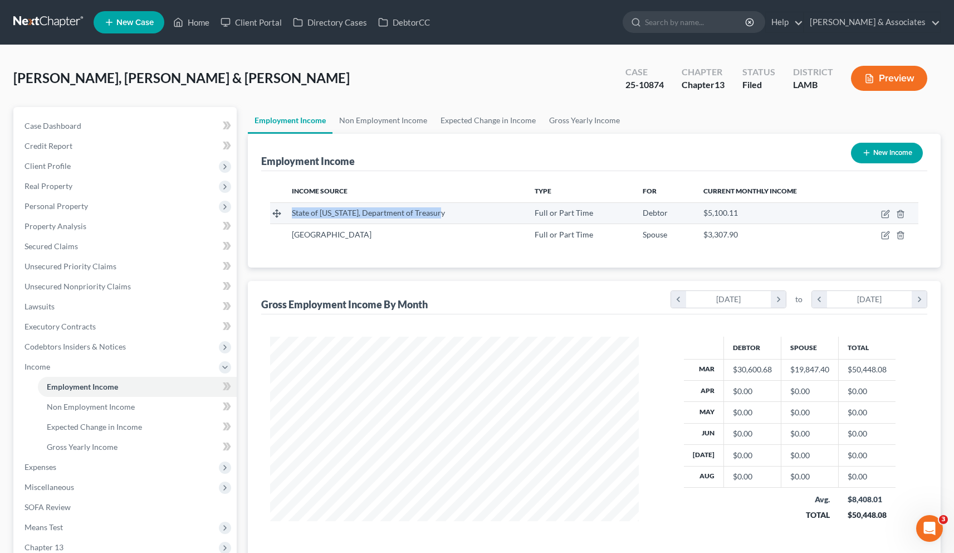
drag, startPoint x: 441, startPoint y: 213, endPoint x: 293, endPoint y: 215, distance: 148.8
click at [293, 215] on div "State of [US_STATE], Department of Treasury" at bounding box center [404, 212] width 225 height 11
copy span "State of [US_STATE], Department of Treasury"
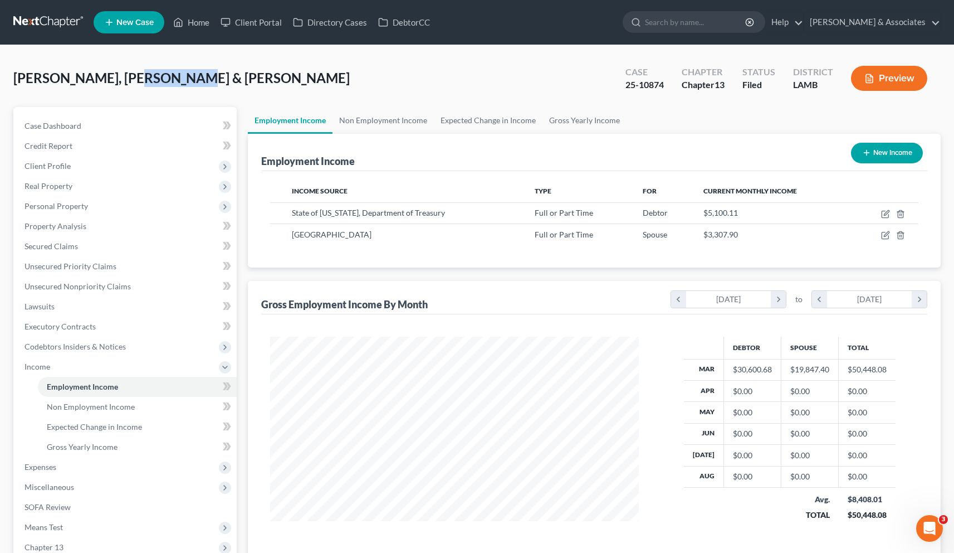
drag, startPoint x: 162, startPoint y: 79, endPoint x: 126, endPoint y: 80, distance: 35.1
click at [126, 80] on div "[PERSON_NAME], [PERSON_NAME] & [PERSON_NAME] Upgraded Case 25-10874 Chapter Cha…" at bounding box center [477, 83] width 928 height 48
copy span "Shenekia"
drag, startPoint x: 397, startPoint y: 235, endPoint x: 292, endPoint y: 236, distance: 105.3
click at [292, 236] on div "[GEOGRAPHIC_DATA]" at bounding box center [404, 234] width 225 height 11
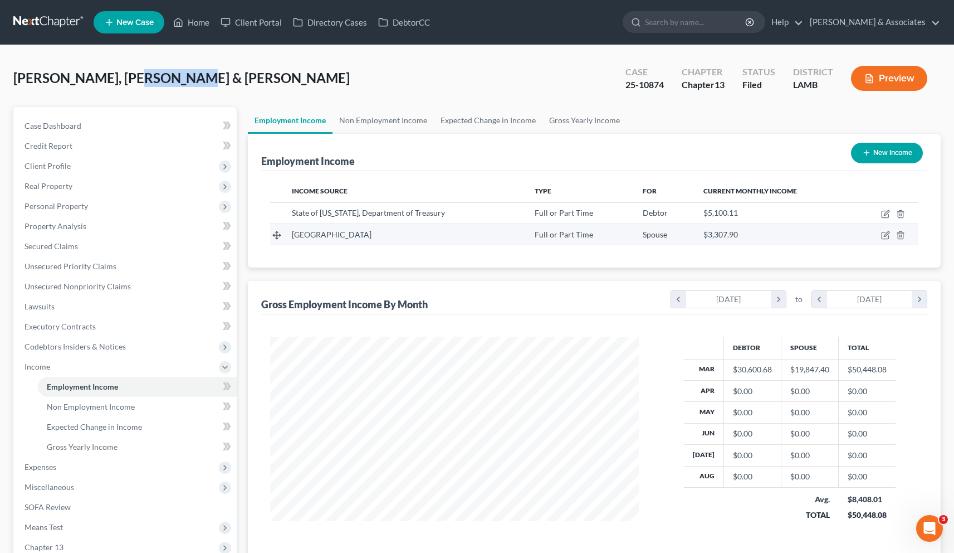
copy span "[GEOGRAPHIC_DATA]"
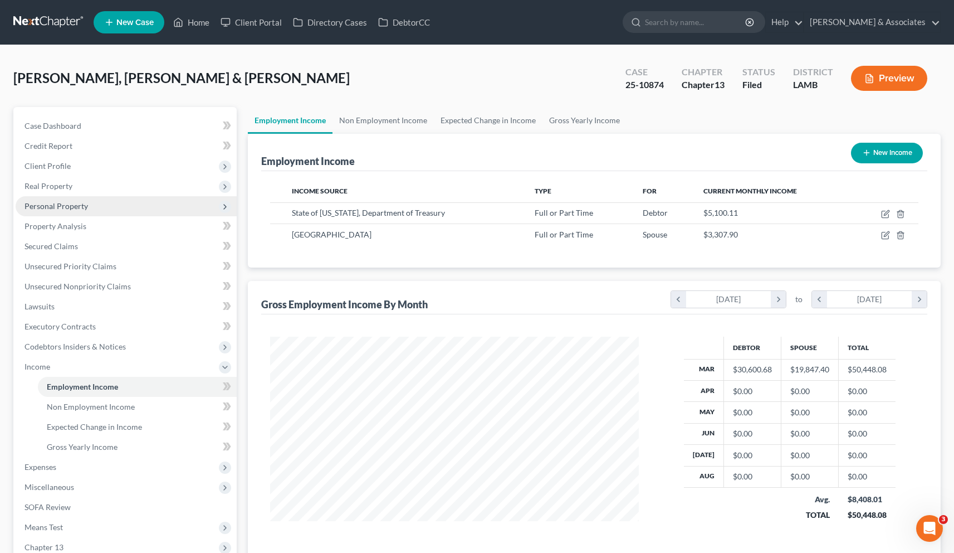
click at [50, 208] on span "Personal Property" at bounding box center [57, 205] width 64 height 9
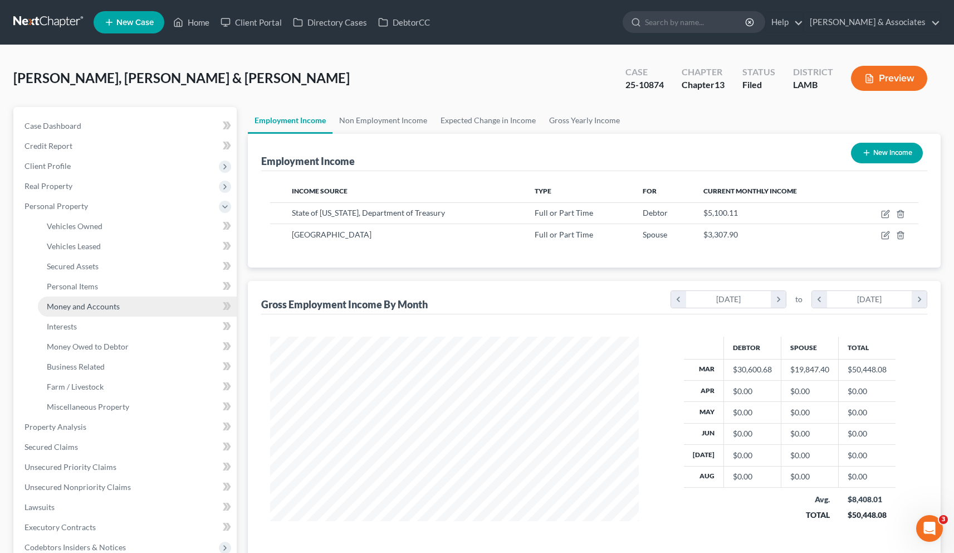
click at [61, 311] on link "Money and Accounts" at bounding box center [137, 306] width 199 height 20
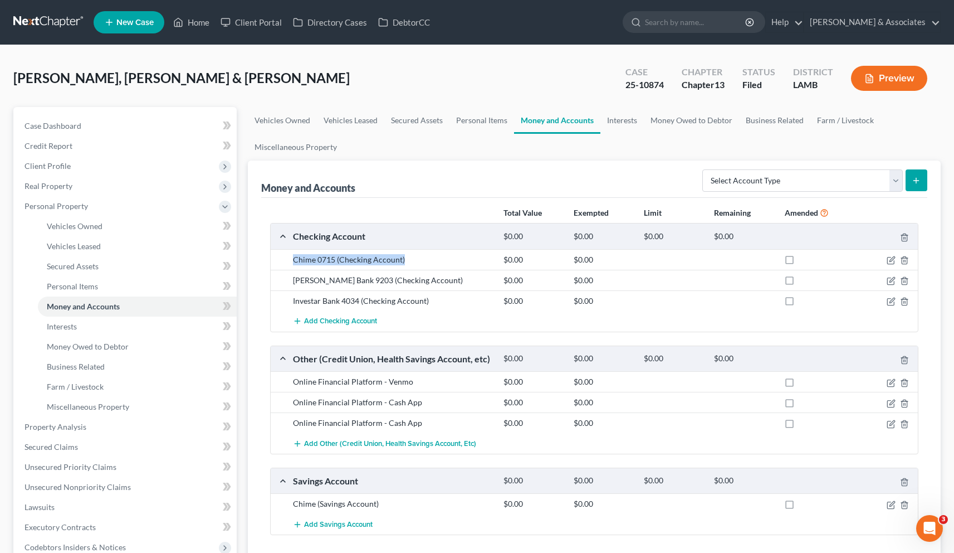
drag, startPoint x: 408, startPoint y: 260, endPoint x: 293, endPoint y: 263, distance: 115.4
click at [293, 263] on div "Chime 0715 (Checking Account)" at bounding box center [392, 259] width 211 height 11
copy div "Chime 0715 (Checking Account)"
drag, startPoint x: 430, startPoint y: 281, endPoint x: 294, endPoint y: 280, distance: 135.9
click at [294, 280] on div "[PERSON_NAME] Bank 9203 (Checking Account)" at bounding box center [392, 280] width 211 height 11
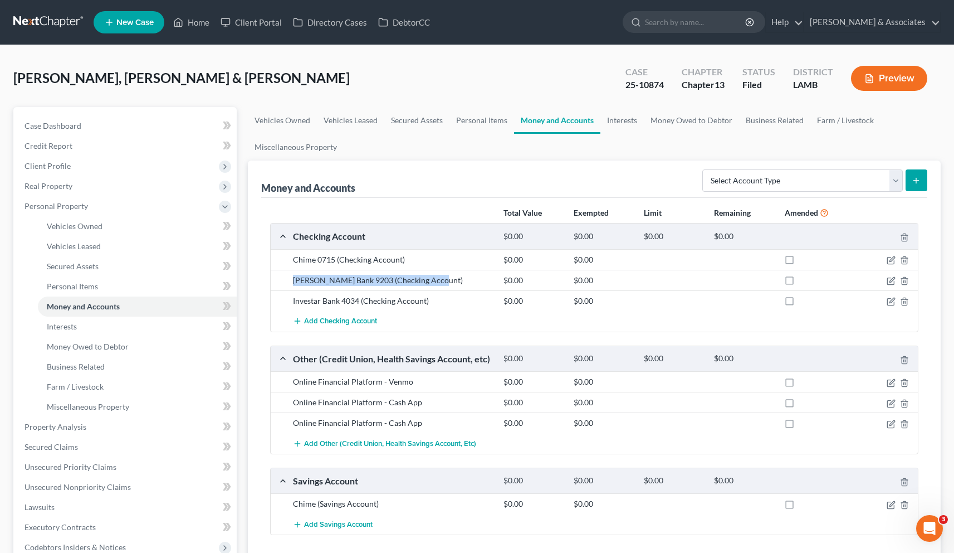
copy div "[PERSON_NAME] Bank 9203 (Checking Account)"
drag, startPoint x: 437, startPoint y: 305, endPoint x: 288, endPoint y: 300, distance: 149.4
click at [287, 300] on div "Investar Bank 4034 (Checking Account) $0.00 $0.00" at bounding box center [594, 300] width 647 height 21
copy div "Investar Bank 4034 (Checking Account)"
drag, startPoint x: 418, startPoint y: 386, endPoint x: 292, endPoint y: 381, distance: 126.6
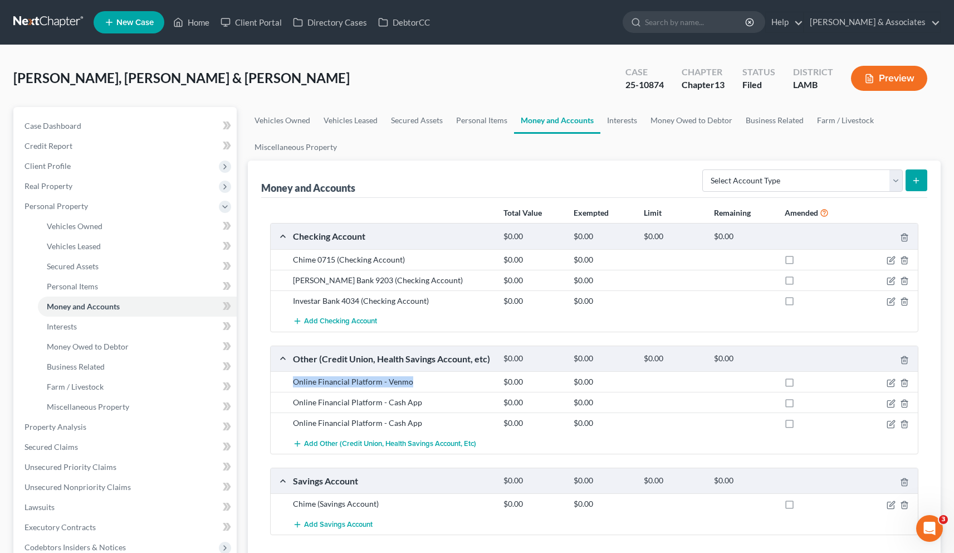
click at [292, 381] on div "Online Financial Platform - Venmo" at bounding box center [392, 381] width 211 height 11
drag, startPoint x: 401, startPoint y: 402, endPoint x: 290, endPoint y: 404, distance: 110.3
click at [290, 404] on div "Online Financial Platform - Cash App" at bounding box center [392, 402] width 211 height 11
drag, startPoint x: 419, startPoint y: 425, endPoint x: 290, endPoint y: 420, distance: 128.8
click at [290, 420] on div "Online Financial Platform - Cash App" at bounding box center [392, 422] width 211 height 11
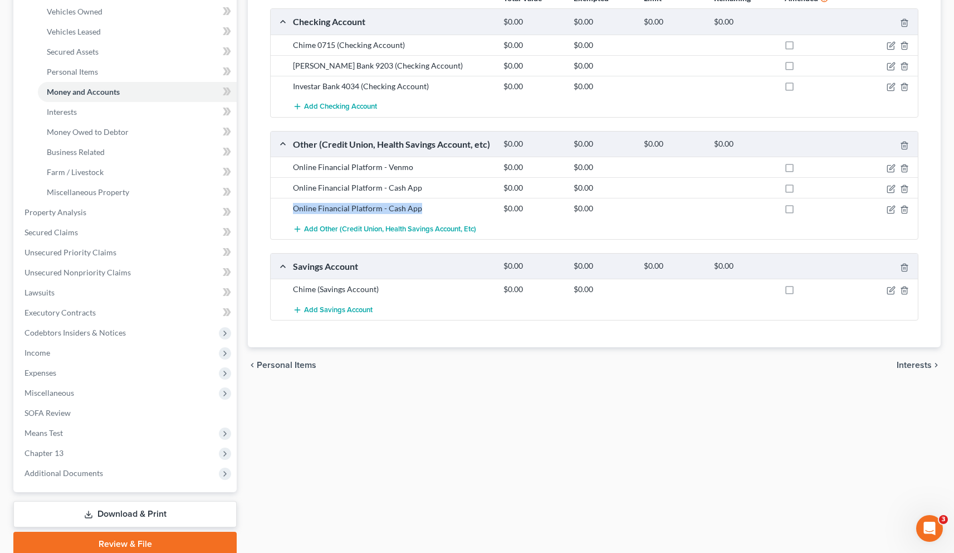
scroll to position [212, 0]
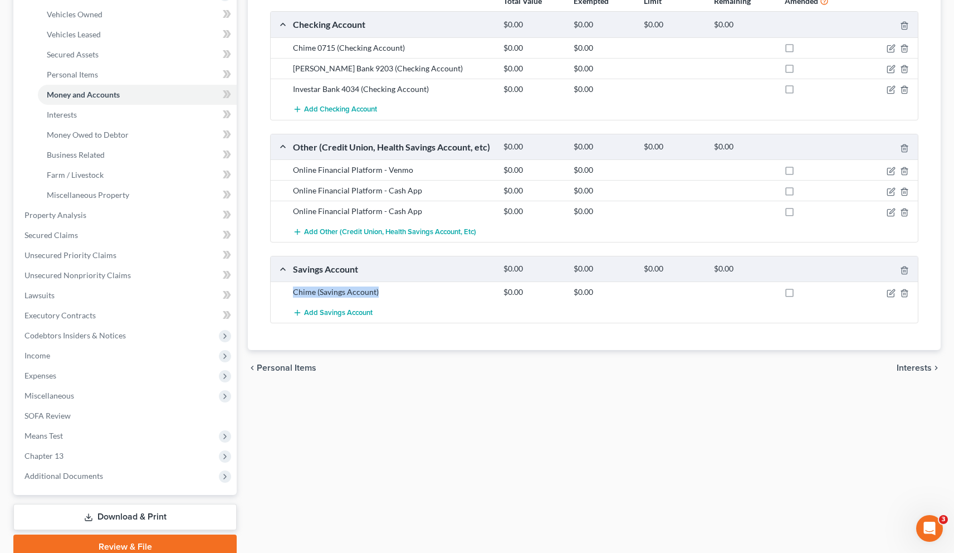
drag, startPoint x: 389, startPoint y: 292, endPoint x: 291, endPoint y: 295, distance: 98.1
click at [291, 295] on div "Chime (Savings Account)" at bounding box center [392, 291] width 211 height 11
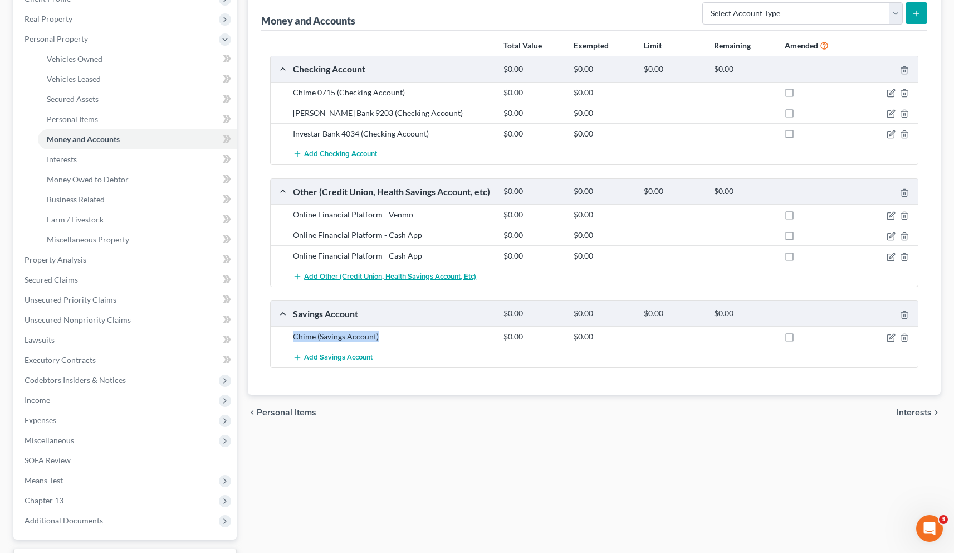
scroll to position [0, 0]
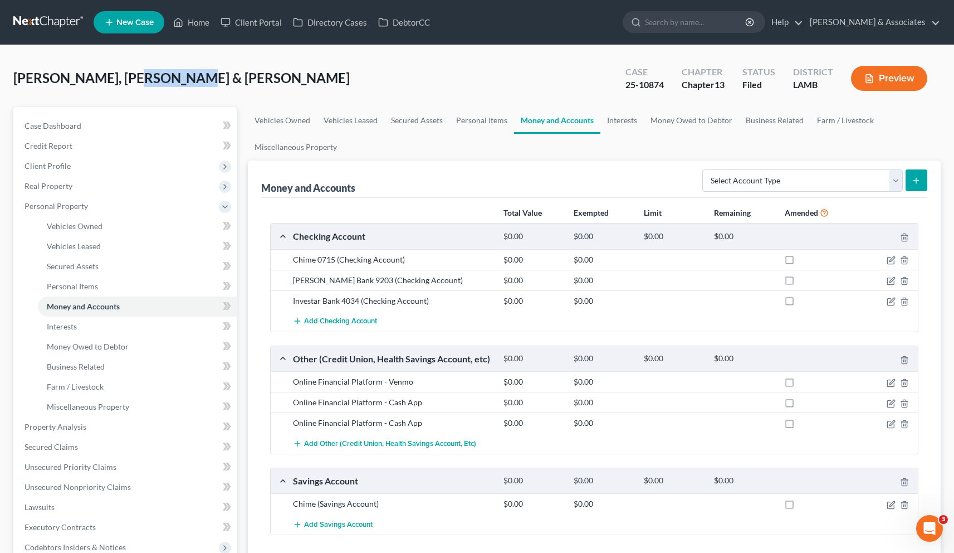
drag, startPoint x: 178, startPoint y: 76, endPoint x: 127, endPoint y: 77, distance: 51.3
click at [127, 77] on div "[PERSON_NAME], [PERSON_NAME] & [PERSON_NAME] Upgraded Case 25-10874 Chapter Cha…" at bounding box center [477, 83] width 928 height 48
click at [894, 257] on icon "button" at bounding box center [891, 260] width 9 height 9
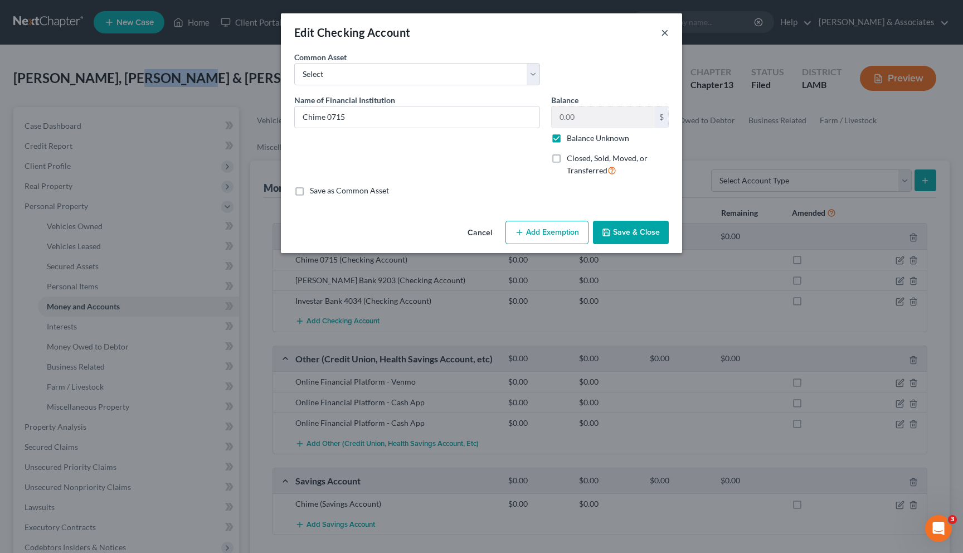
click at [668, 34] on button "×" at bounding box center [665, 32] width 8 height 13
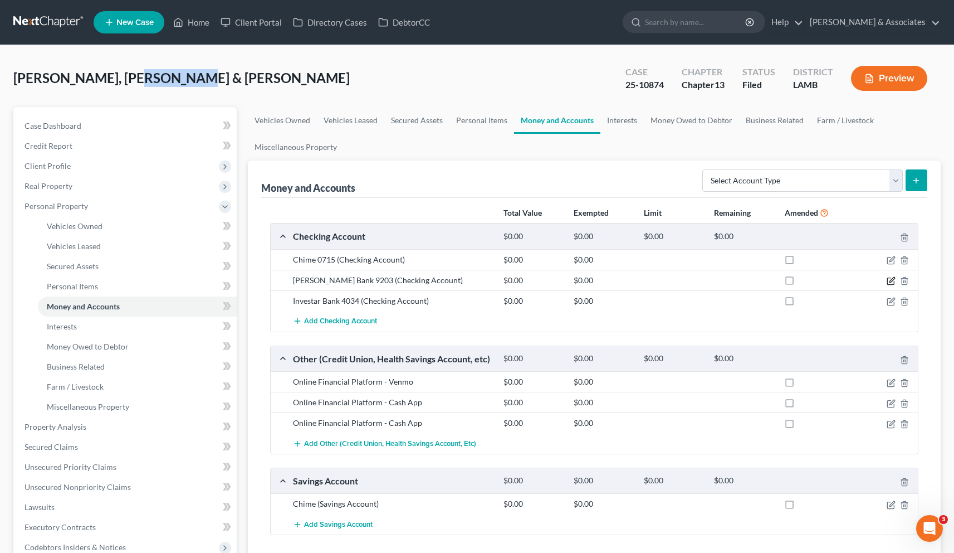
click at [891, 281] on icon "button" at bounding box center [891, 280] width 9 height 9
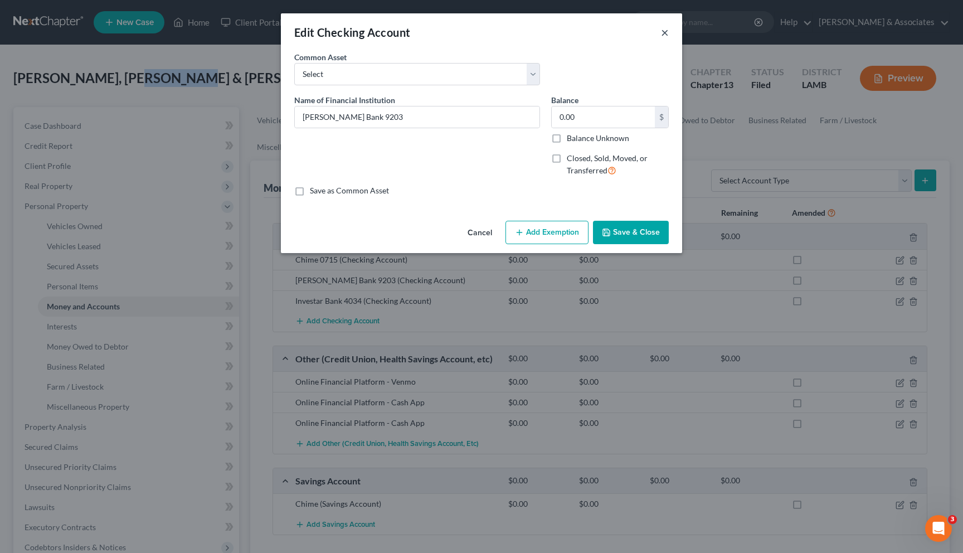
click at [665, 35] on button "×" at bounding box center [665, 32] width 8 height 13
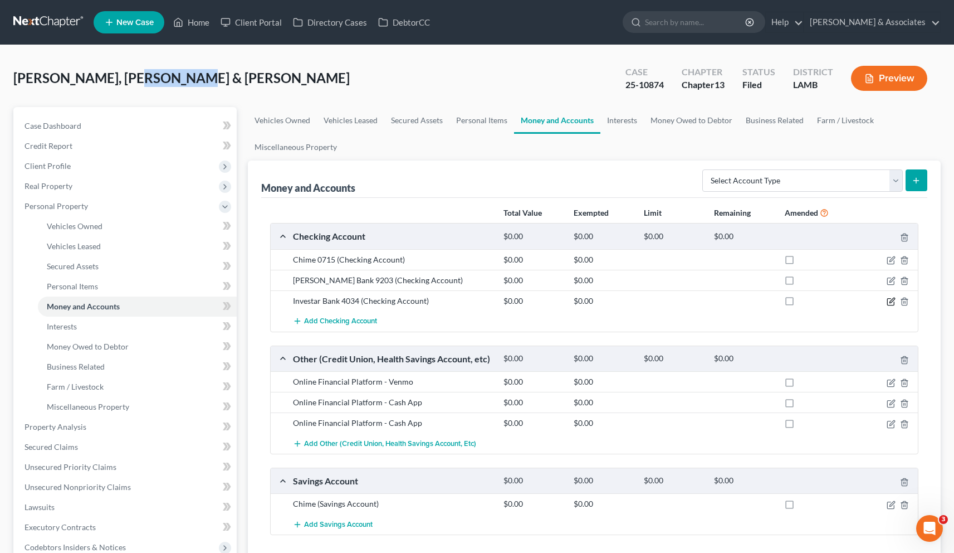
click at [891, 302] on icon "button" at bounding box center [892, 300] width 5 height 5
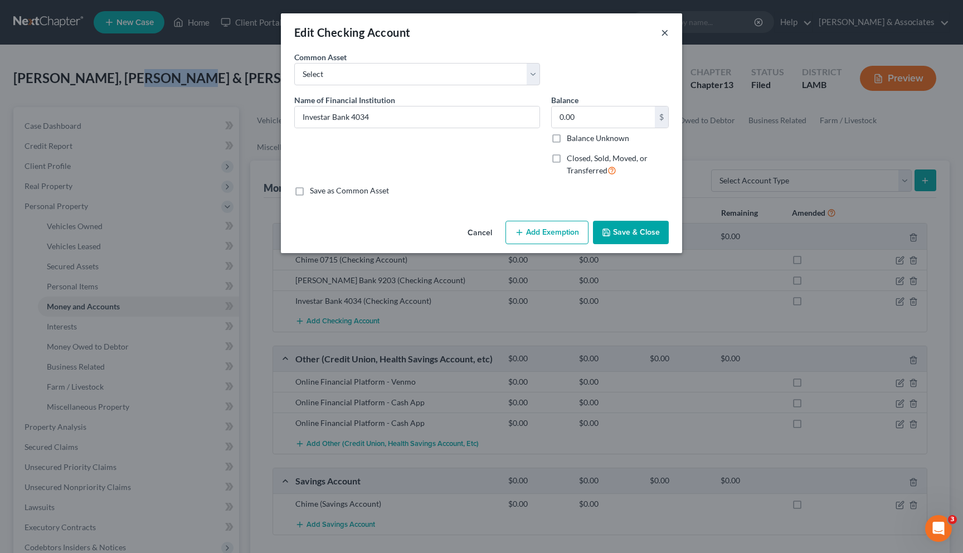
click at [663, 31] on button "×" at bounding box center [665, 32] width 8 height 13
